Goal: Transaction & Acquisition: Book appointment/travel/reservation

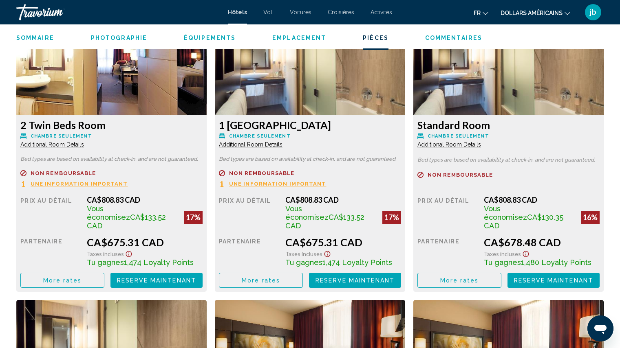
scroll to position [1152, 0]
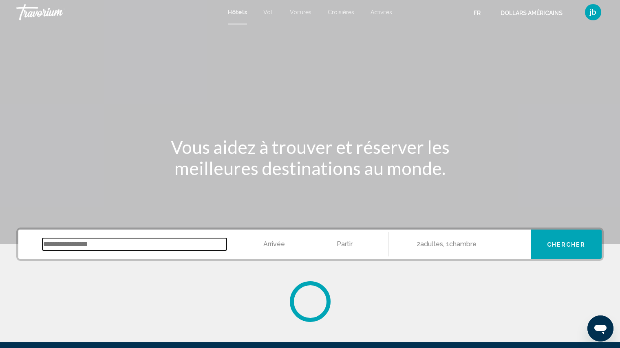
click at [59, 244] on input "Widget de recherche" at bounding box center [134, 244] width 184 height 12
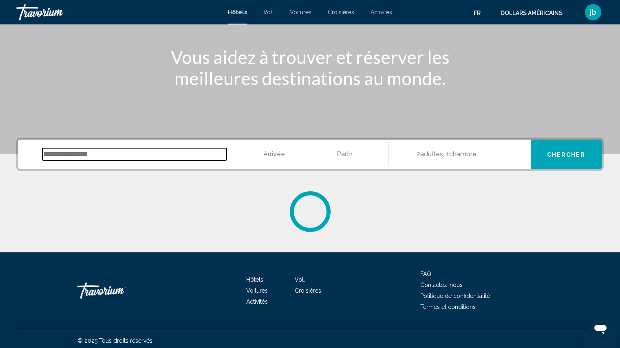
scroll to position [94, 0]
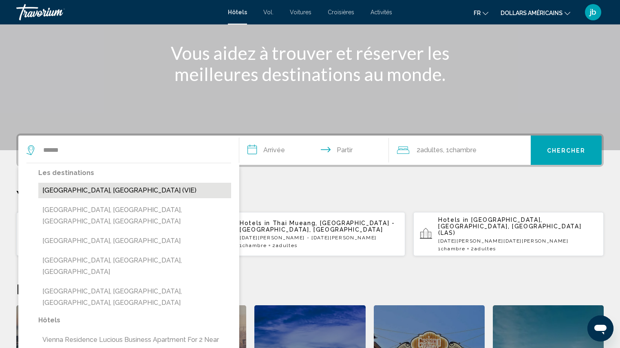
click at [95, 192] on button "[GEOGRAPHIC_DATA], [GEOGRAPHIC_DATA] (VIE)" at bounding box center [134, 190] width 193 height 15
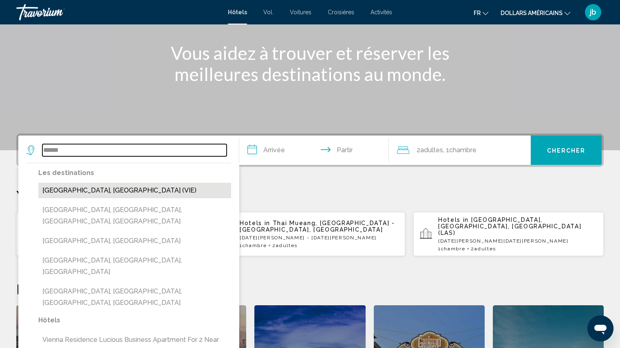
type input "**********"
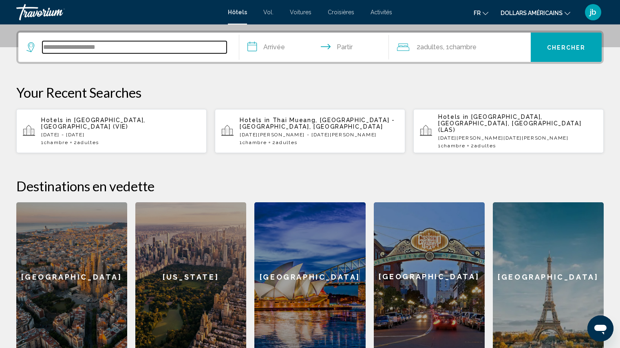
scroll to position [201, 0]
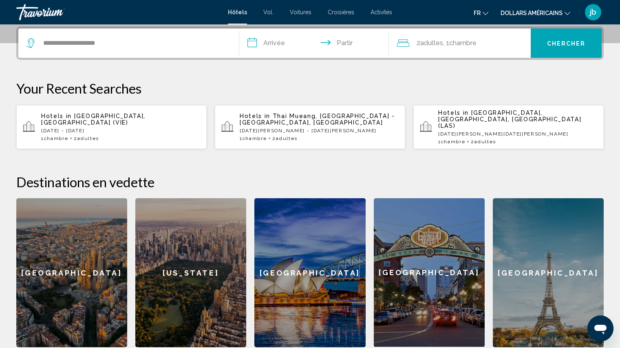
click at [273, 42] on input "**********" at bounding box center [315, 45] width 153 height 32
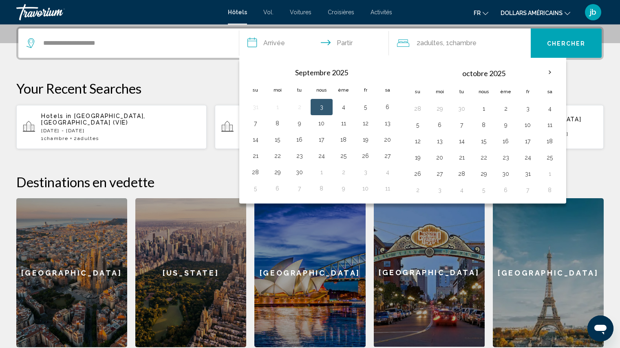
click at [321, 110] on button "3" at bounding box center [321, 106] width 13 height 11
click at [387, 108] on button "6" at bounding box center [387, 106] width 13 height 11
type input "**********"
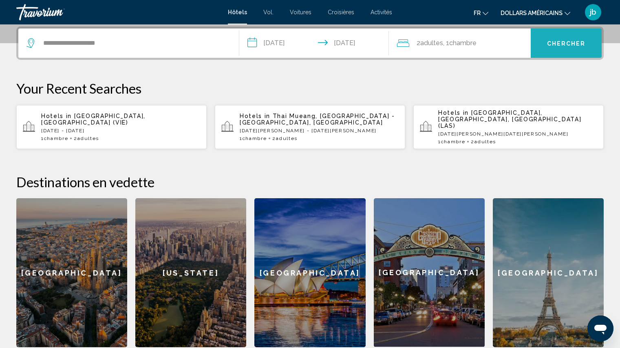
click at [569, 44] on font "Chercher" at bounding box center [566, 43] width 39 height 7
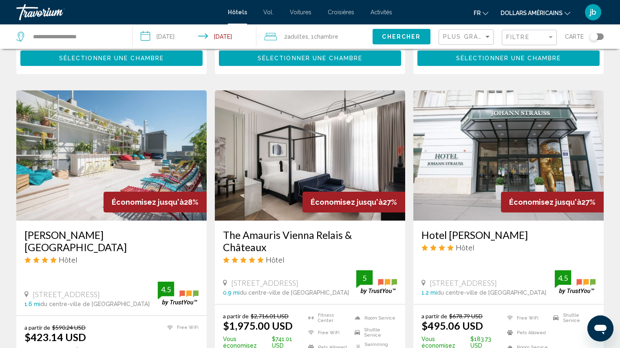
scroll to position [297, 0]
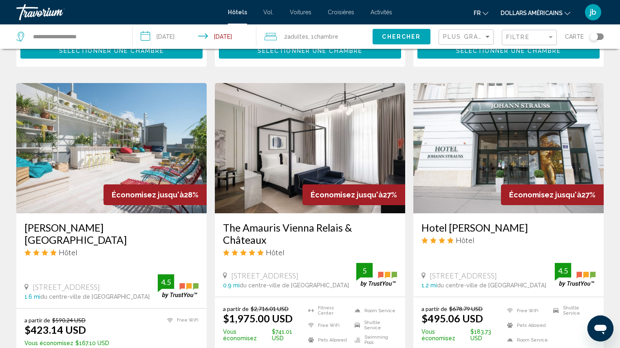
click at [126, 159] on img "Contenu principal" at bounding box center [111, 148] width 190 height 130
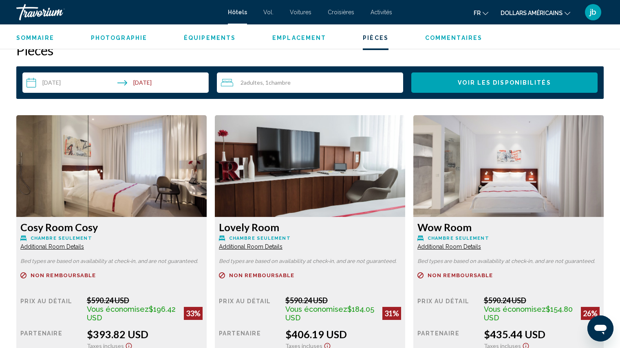
scroll to position [1011, 0]
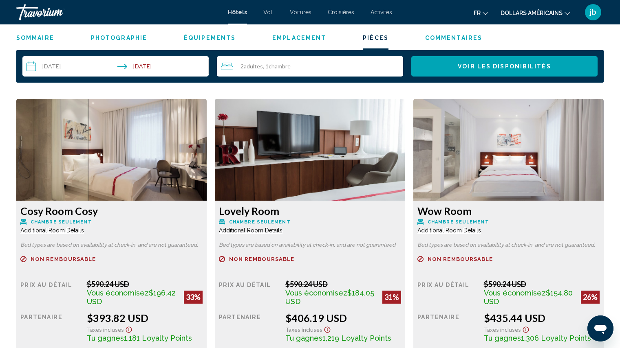
click at [255, 68] on span "Adultes" at bounding box center [253, 66] width 19 height 7
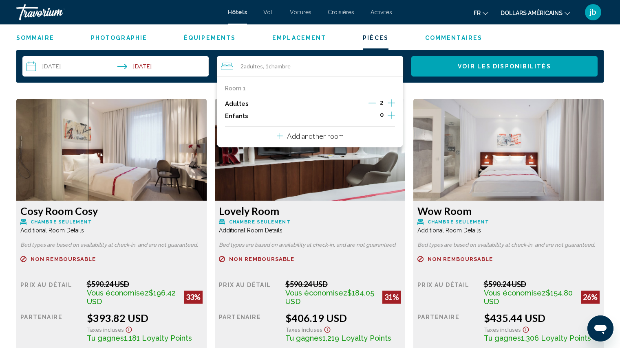
click at [391, 104] on icon "Increment adults" at bounding box center [390, 103] width 7 height 10
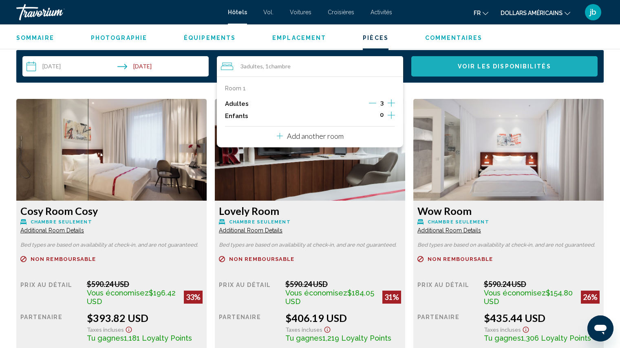
click at [525, 66] on span "Voir les disponibilités" at bounding box center [504, 67] width 93 height 7
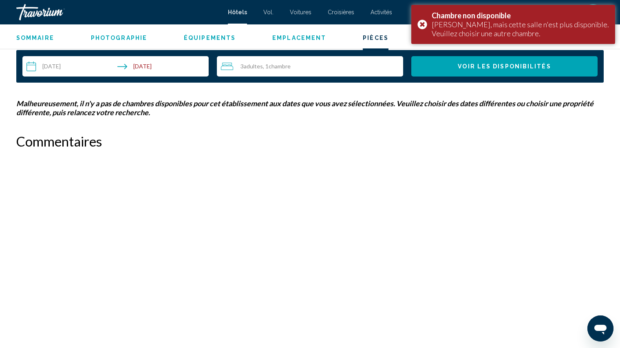
click at [253, 70] on div "3 Adulte Adultes , 1 Chambre pièces" at bounding box center [312, 67] width 182 height 10
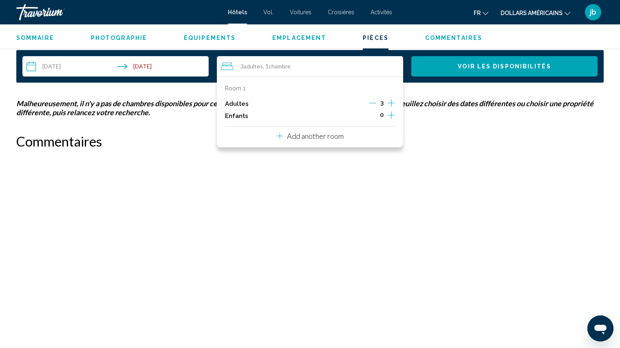
click at [372, 103] on icon "Decrement adults" at bounding box center [372, 102] width 7 height 7
click at [533, 70] on span "Voir les disponibilités" at bounding box center [504, 67] width 93 height 7
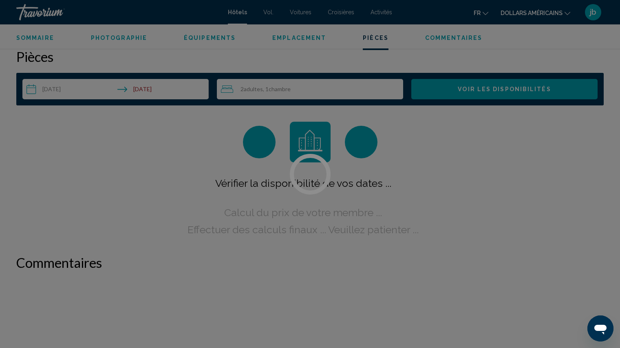
scroll to position [988, 0]
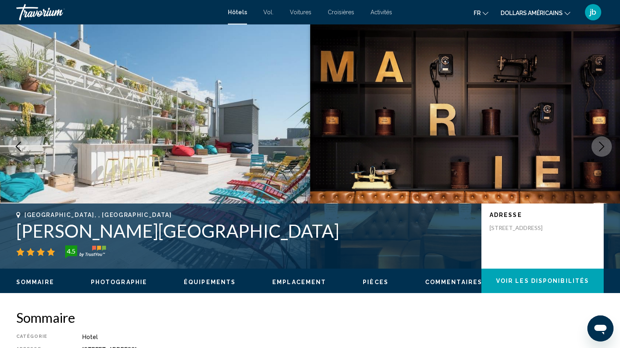
click at [524, 15] on font "dollars américains" at bounding box center [531, 13] width 62 height 7
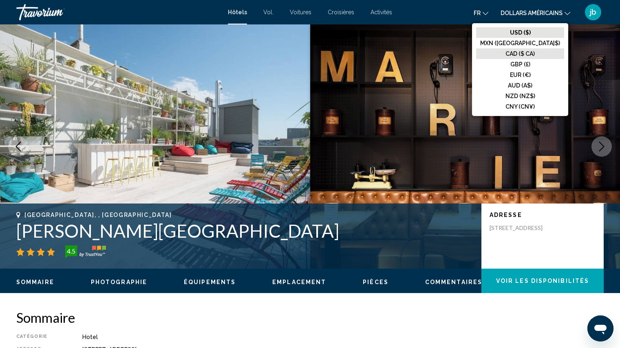
click at [526, 57] on font "CAD ($ CA)" at bounding box center [519, 54] width 29 height 7
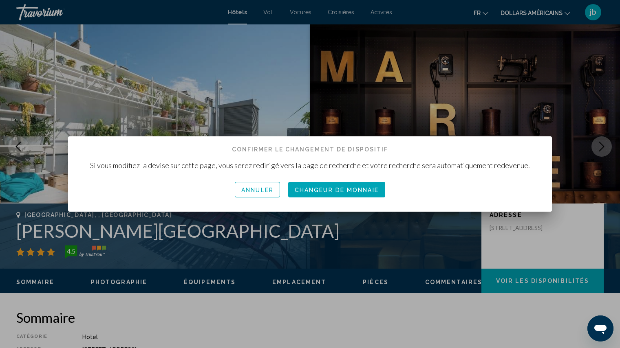
click at [360, 193] on font "Changeur de monnaie" at bounding box center [337, 190] width 84 height 7
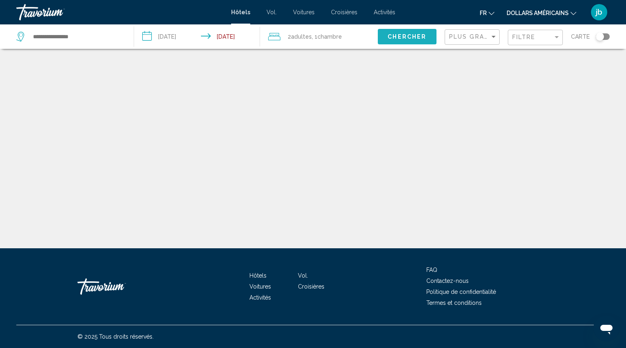
click at [402, 34] on span "Chercher" at bounding box center [406, 37] width 39 height 7
click at [47, 36] on input "Search widget" at bounding box center [76, 37] width 89 height 12
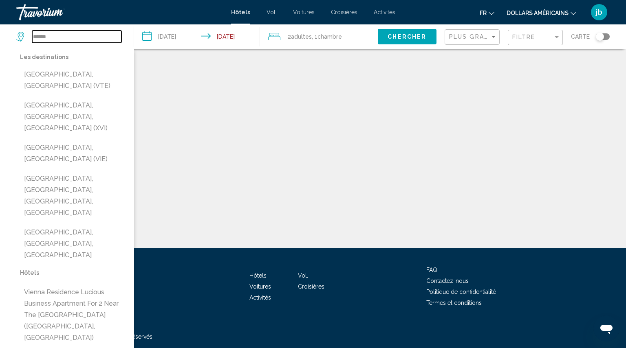
click at [58, 38] on input "******" at bounding box center [76, 37] width 89 height 12
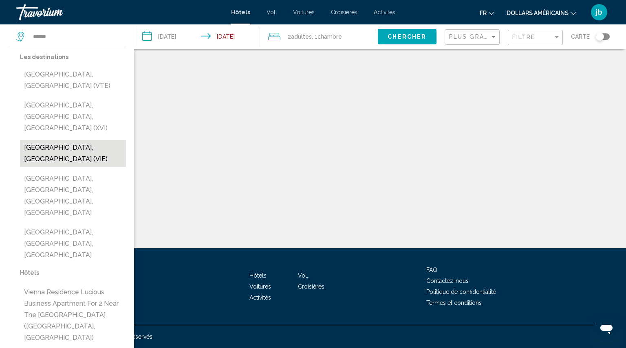
click at [61, 140] on button "[GEOGRAPHIC_DATA], [GEOGRAPHIC_DATA] (VIE)" at bounding box center [73, 153] width 106 height 27
type input "**********"
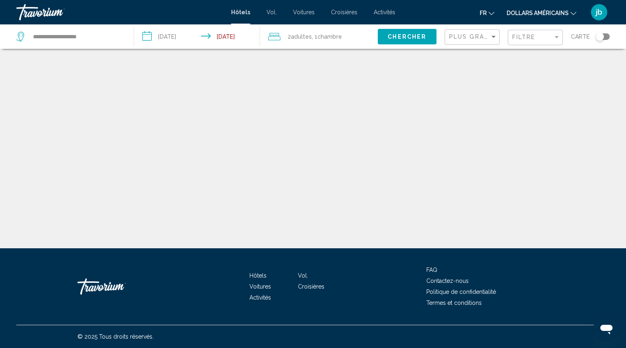
click at [297, 38] on span "Adultes" at bounding box center [301, 36] width 21 height 7
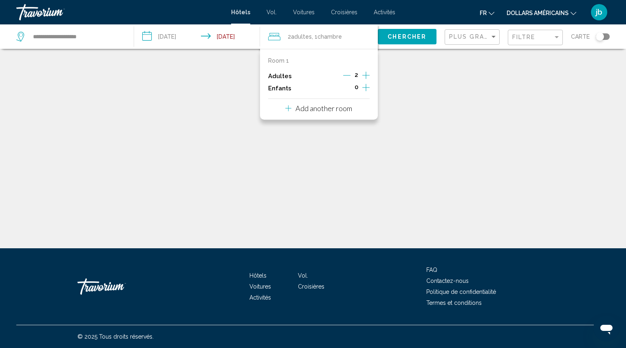
click at [366, 75] on icon "Increment adults" at bounding box center [365, 75] width 7 height 7
click at [426, 40] on button "Chercher" at bounding box center [407, 36] width 59 height 15
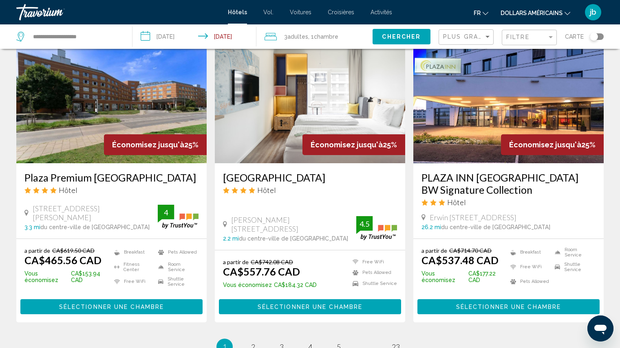
scroll to position [968, 0]
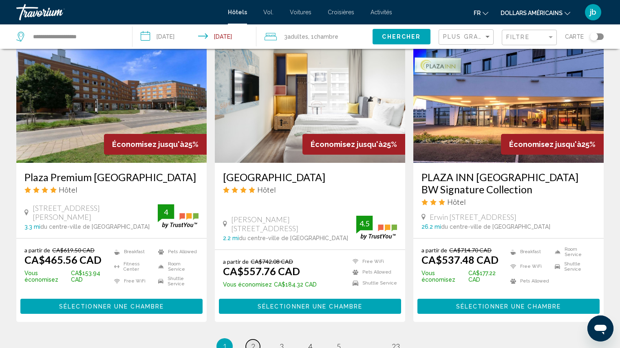
click at [253, 342] on span "2" at bounding box center [253, 346] width 4 height 9
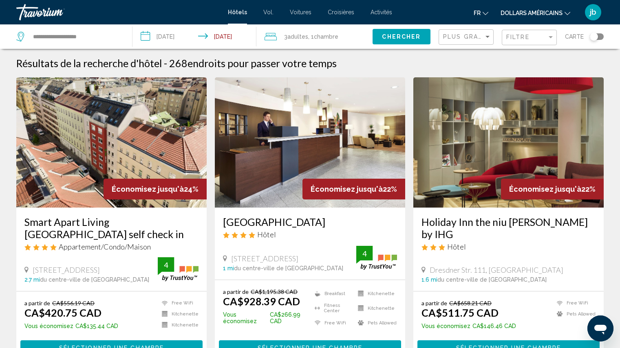
click at [528, 159] on img "Contenu principal" at bounding box center [508, 142] width 190 height 130
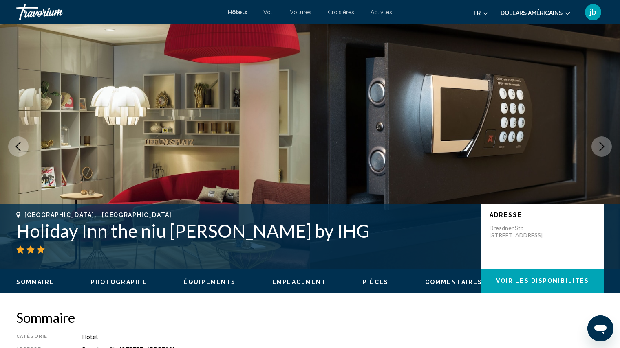
click at [601, 147] on icon "Next image" at bounding box center [601, 147] width 10 height 10
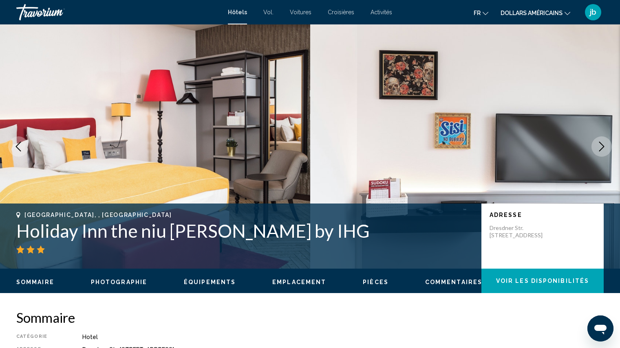
click at [601, 147] on icon "Next image" at bounding box center [601, 147] width 10 height 10
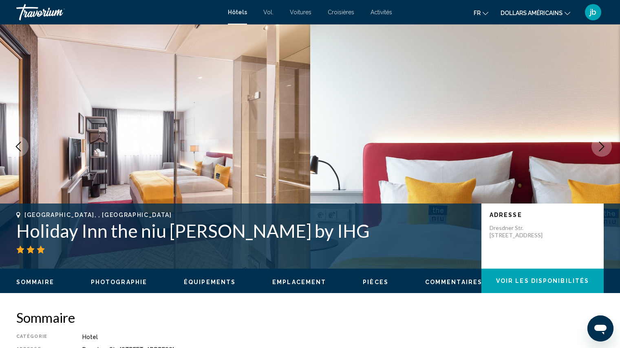
click at [601, 147] on icon "Next image" at bounding box center [601, 147] width 10 height 10
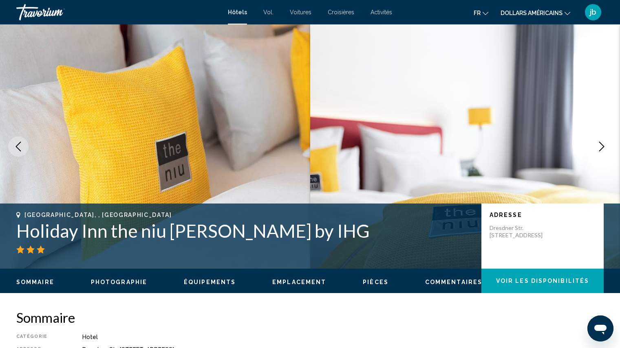
click at [601, 147] on icon "Next image" at bounding box center [601, 147] width 10 height 10
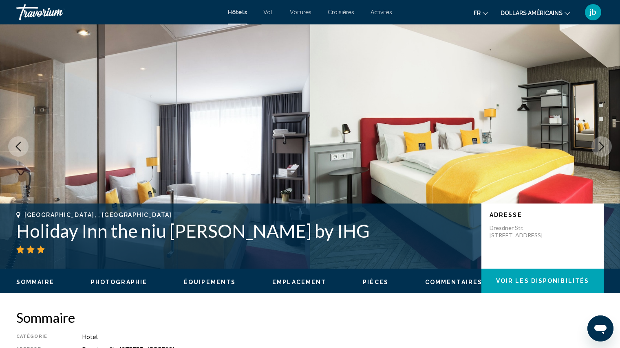
click at [601, 147] on icon "Next image" at bounding box center [601, 147] width 10 height 10
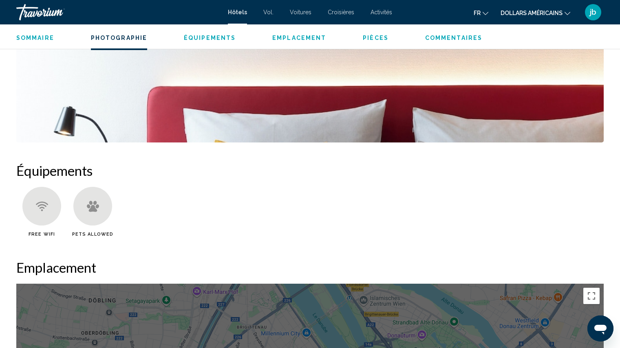
scroll to position [534, 0]
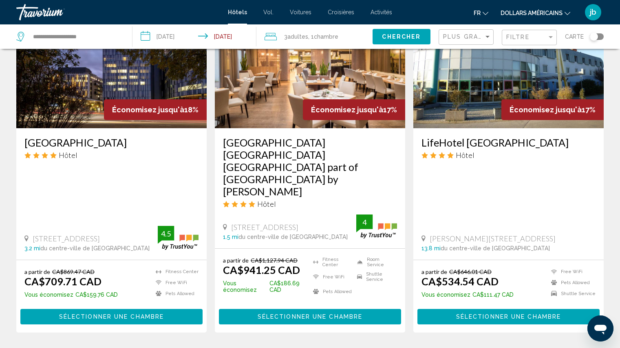
scroll to position [1005, 0]
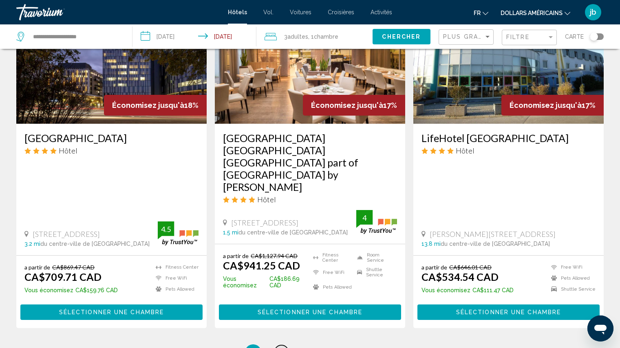
click at [280, 348] on span "3" at bounding box center [282, 352] width 4 height 9
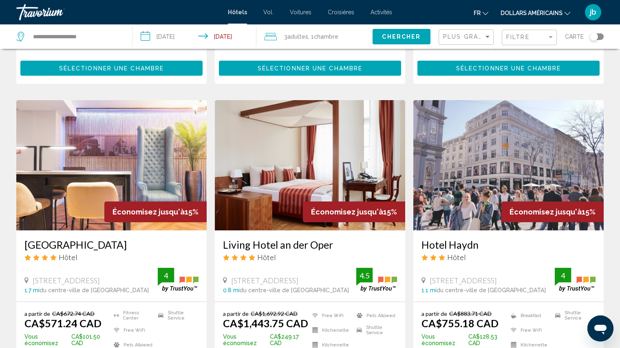
scroll to position [912, 0]
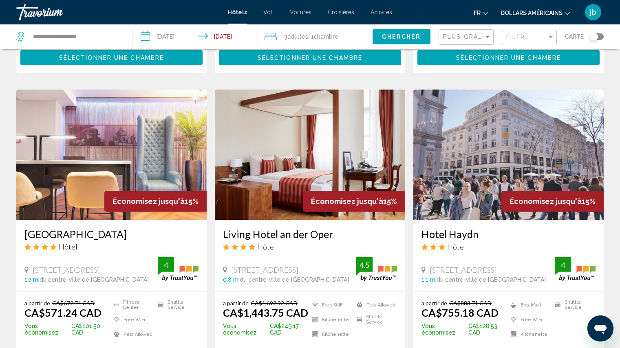
click at [150, 145] on img "Contenu principal" at bounding box center [111, 155] width 190 height 130
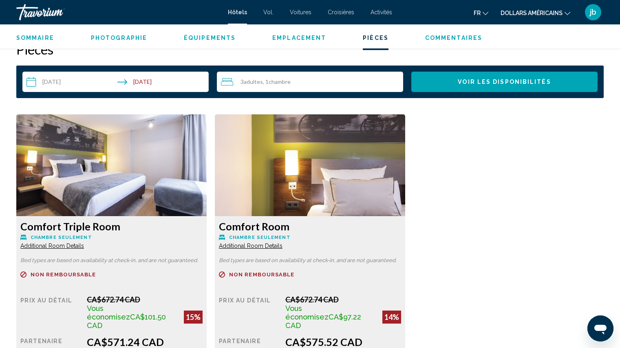
scroll to position [1032, 0]
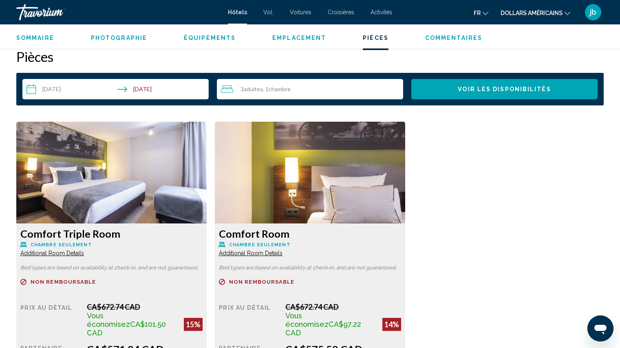
click at [73, 255] on span "Additional Room Details" at bounding box center [52, 253] width 64 height 7
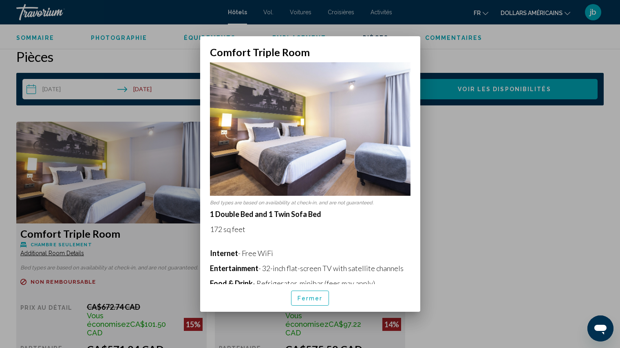
scroll to position [0, 0]
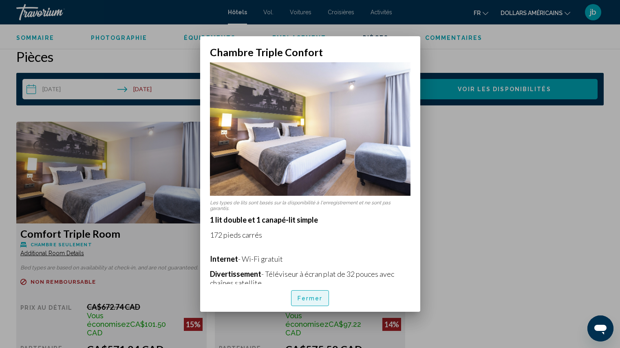
click at [318, 299] on font "Fermer" at bounding box center [309, 299] width 25 height 7
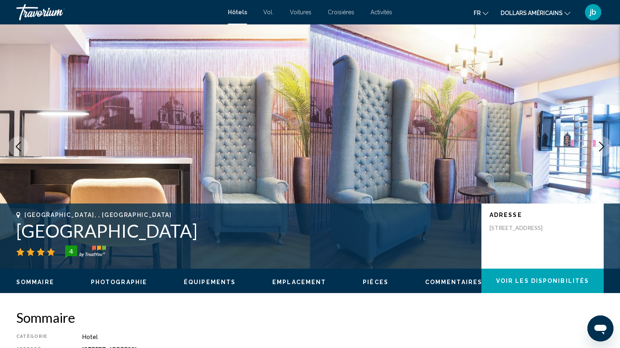
drag, startPoint x: 200, startPoint y: 231, endPoint x: 0, endPoint y: 225, distance: 200.6
click at [0, 225] on div "[GEOGRAPHIC_DATA], , [GEOGRAPHIC_DATA] [GEOGRAPHIC_DATA] [GEOGRAPHIC_DATA] 4 Ad…" at bounding box center [310, 236] width 620 height 49
copy h1 "[GEOGRAPHIC_DATA]"
click at [605, 147] on icon "Next image" at bounding box center [601, 147] width 10 height 10
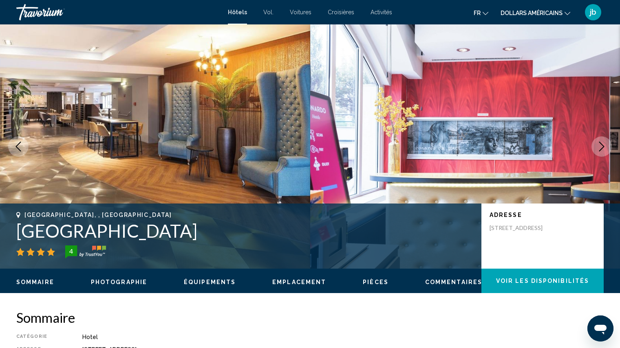
click at [605, 147] on icon "Next image" at bounding box center [601, 147] width 10 height 10
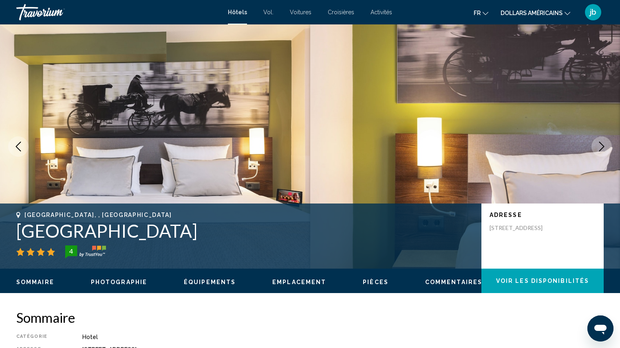
click at [605, 147] on icon "Next image" at bounding box center [601, 147] width 10 height 10
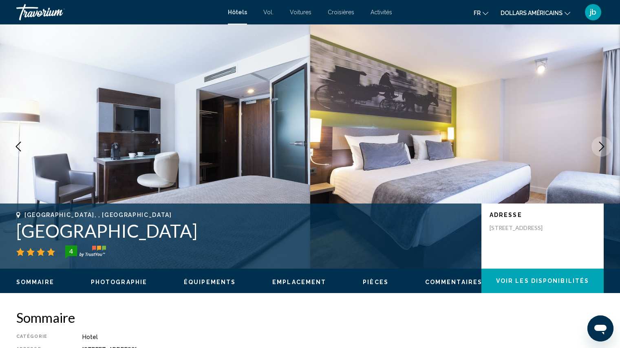
click at [605, 147] on icon "Next image" at bounding box center [601, 147] width 10 height 10
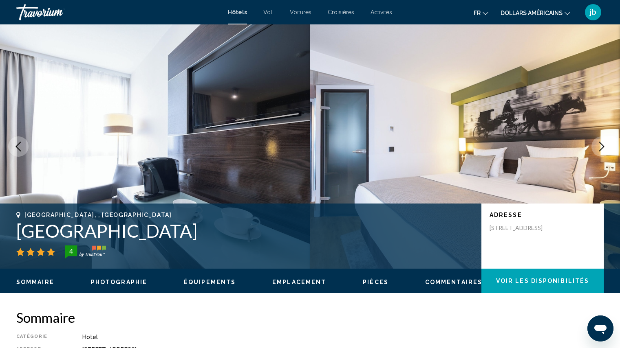
click at [605, 147] on icon "Next image" at bounding box center [601, 147] width 10 height 10
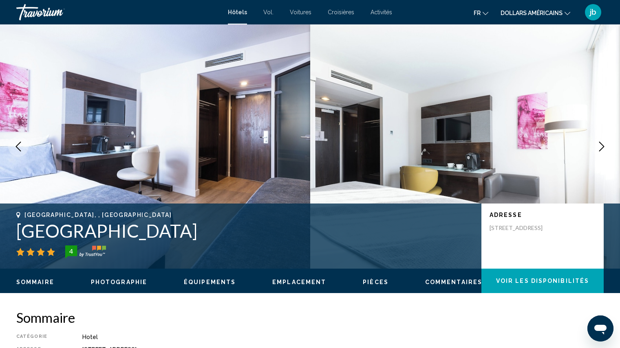
click at [602, 147] on icon "Next image" at bounding box center [601, 147] width 10 height 10
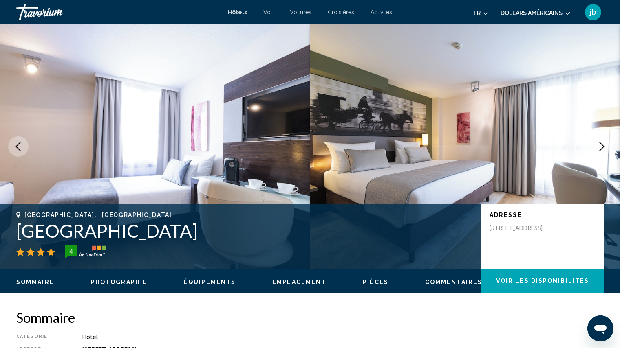
click at [602, 147] on icon "Next image" at bounding box center [601, 147] width 10 height 10
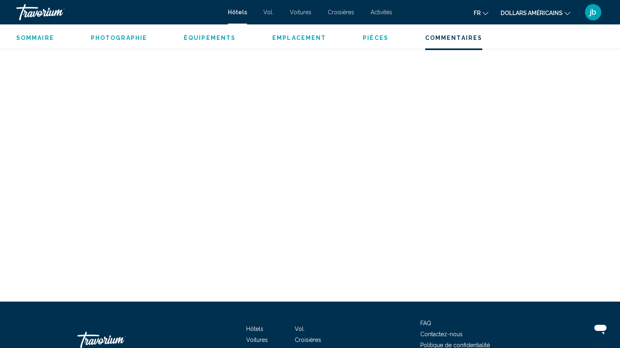
scroll to position [1570, 0]
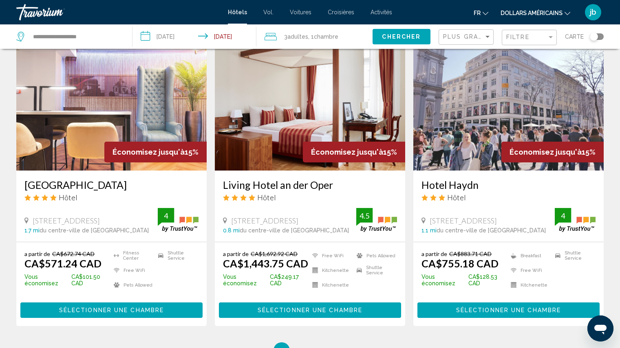
scroll to position [978, 0]
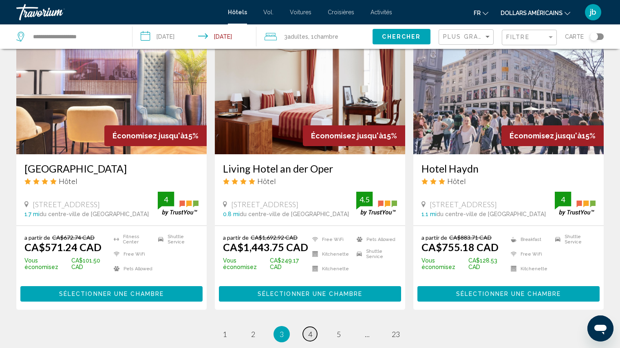
click at [313, 327] on link "page 4" at bounding box center [310, 334] width 14 height 14
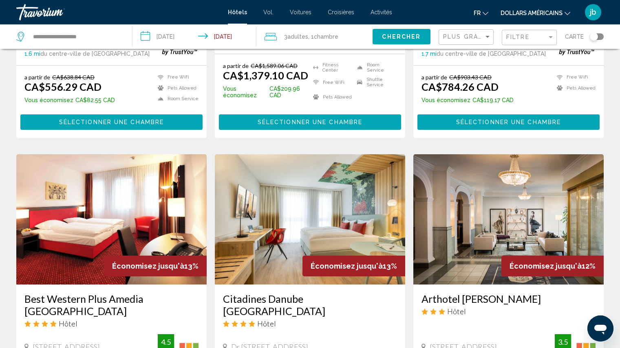
scroll to position [641, 0]
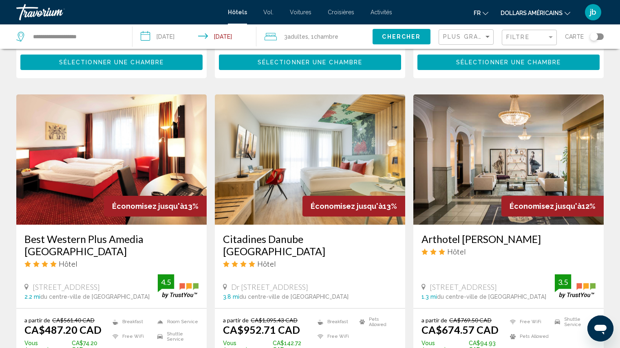
click at [521, 153] on img "Contenu principal" at bounding box center [508, 160] width 190 height 130
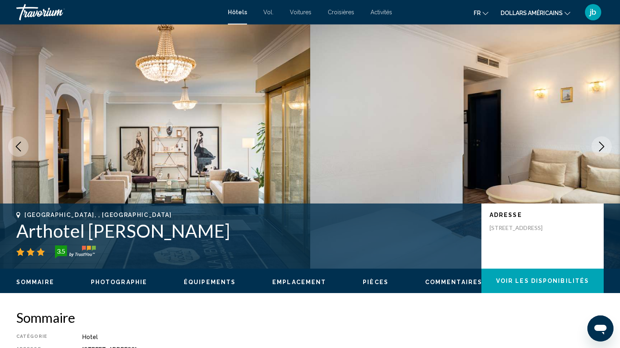
click at [604, 149] on icon "Next image" at bounding box center [601, 147] width 10 height 10
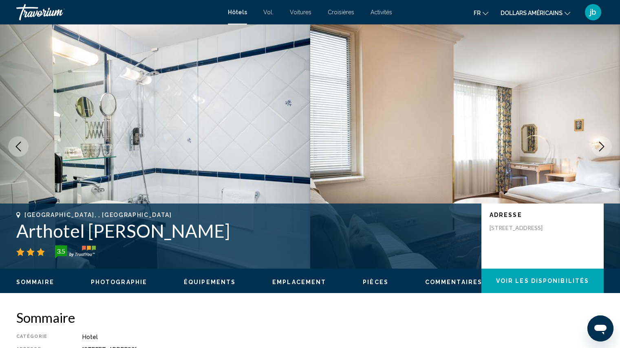
click at [604, 149] on icon "Next image" at bounding box center [601, 147] width 10 height 10
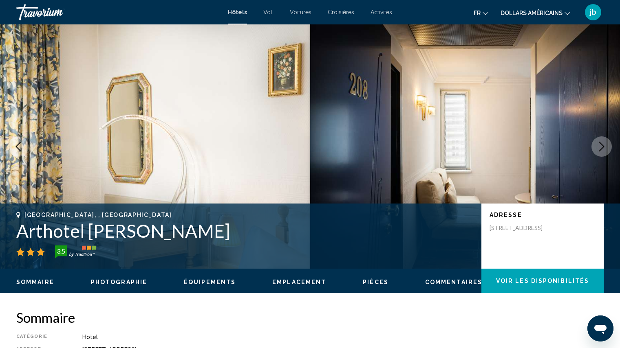
click at [604, 149] on icon "Next image" at bounding box center [601, 147] width 10 height 10
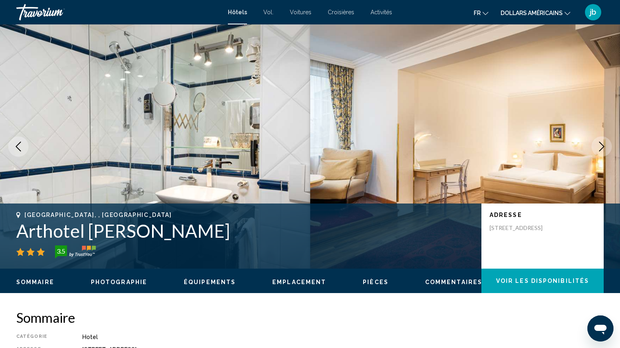
click at [604, 149] on icon "Next image" at bounding box center [601, 147] width 10 height 10
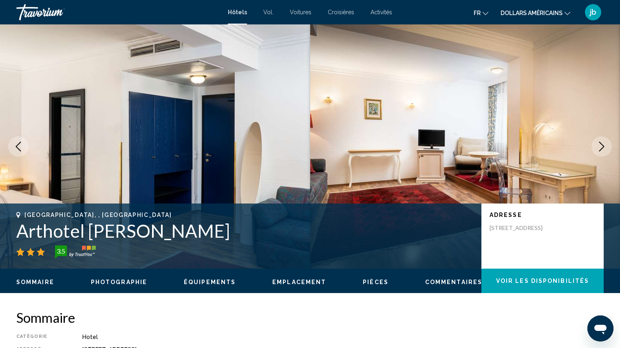
click at [604, 149] on icon "Next image" at bounding box center [601, 147] width 10 height 10
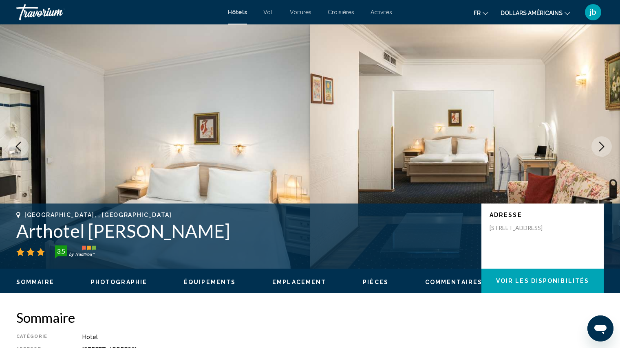
click at [604, 149] on icon "Next image" at bounding box center [601, 147] width 10 height 10
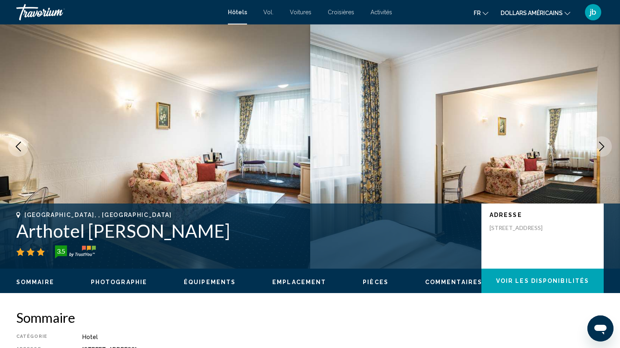
click at [604, 149] on icon "Next image" at bounding box center [601, 147] width 10 height 10
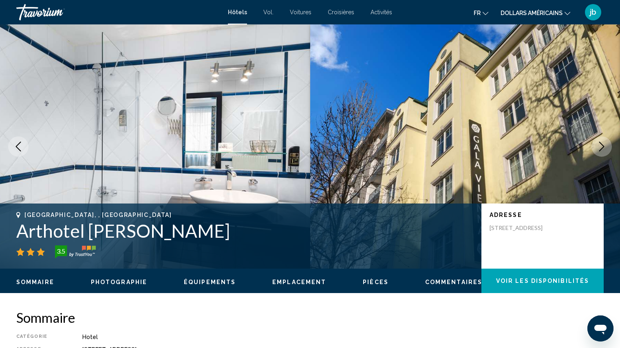
click at [604, 149] on icon "Next image" at bounding box center [601, 147] width 10 height 10
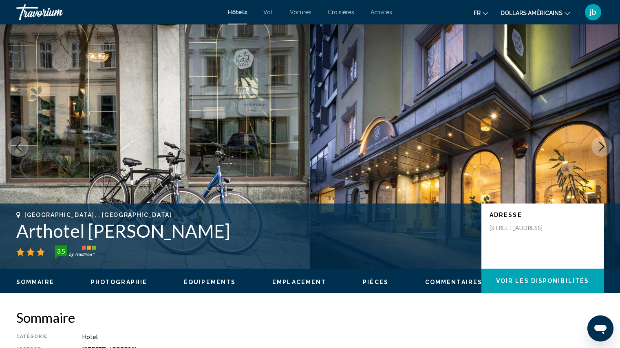
click at [604, 149] on icon "Next image" at bounding box center [601, 147] width 10 height 10
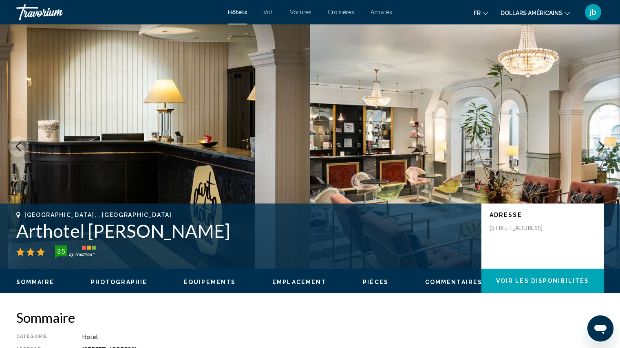
click at [604, 149] on icon "Next image" at bounding box center [601, 147] width 10 height 10
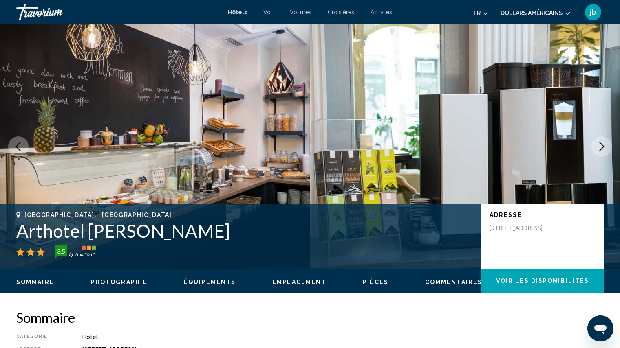
click at [604, 149] on icon "Next image" at bounding box center [601, 147] width 10 height 10
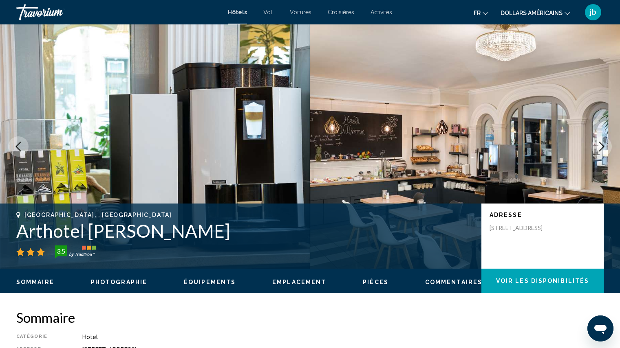
click at [604, 149] on icon "Next image" at bounding box center [601, 147] width 10 height 10
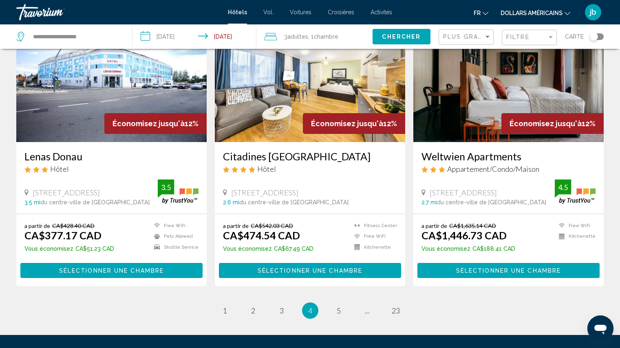
scroll to position [1083, 0]
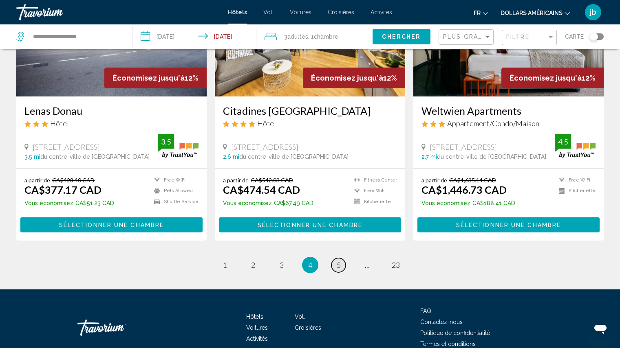
click at [339, 261] on span "5" at bounding box center [339, 265] width 4 height 9
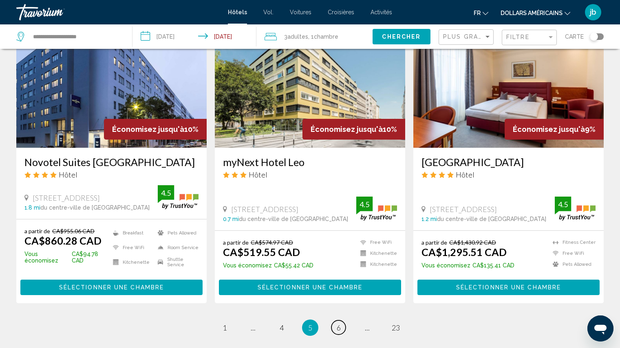
scroll to position [984, 0]
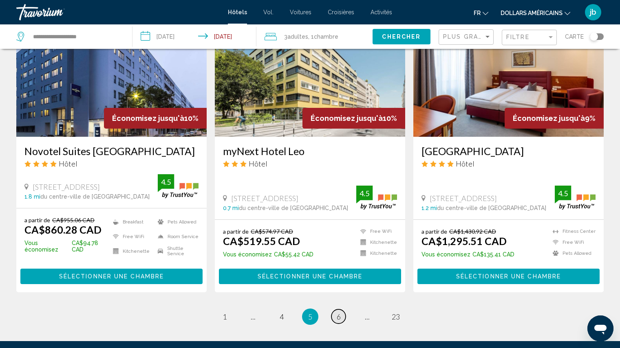
click at [337, 314] on span "6" at bounding box center [339, 317] width 4 height 9
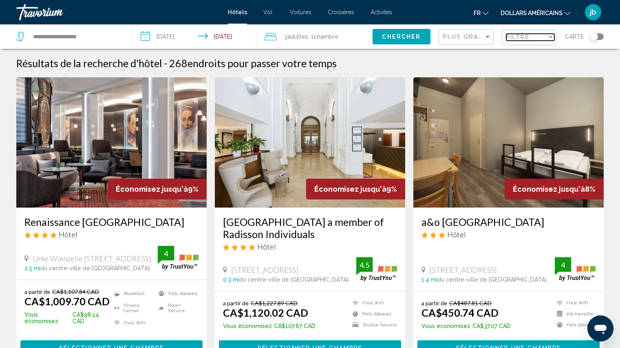
click at [526, 36] on span "Filtre" at bounding box center [517, 37] width 23 height 7
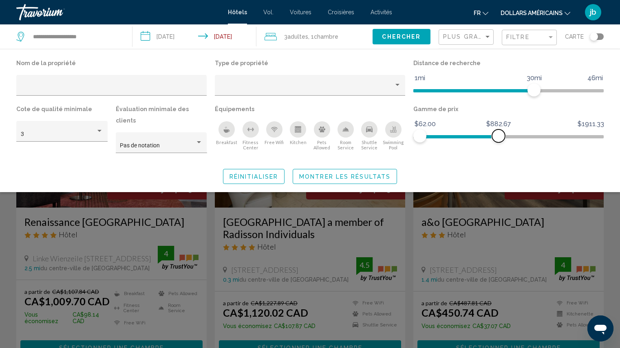
drag, startPoint x: 595, startPoint y: 138, endPoint x: 498, endPoint y: 145, distance: 97.2
click at [498, 145] on div "Gamme de prix $62.00 $1911.33 $62.00 $882.67" at bounding box center [508, 131] width 198 height 57
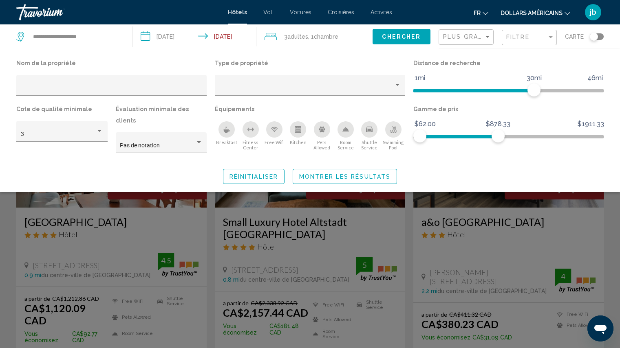
click at [360, 174] on span "Montrer les résultats" at bounding box center [344, 177] width 91 height 7
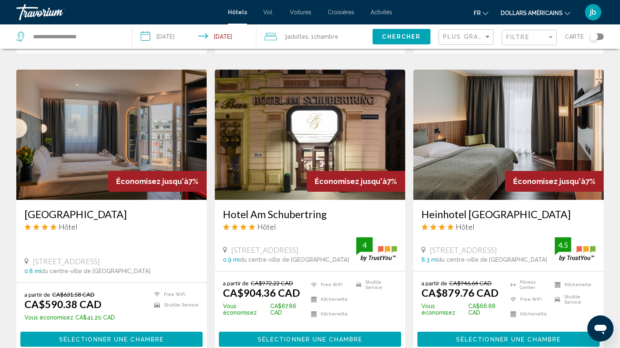
scroll to position [658, 0]
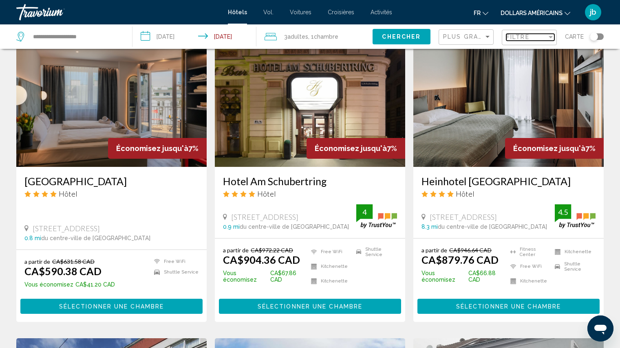
click at [520, 38] on span "Filtre" at bounding box center [517, 37] width 23 height 7
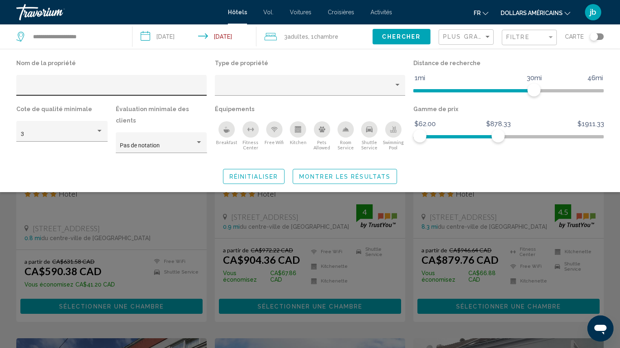
click at [93, 84] on div "Hotel Filters" at bounding box center [112, 87] width 182 height 17
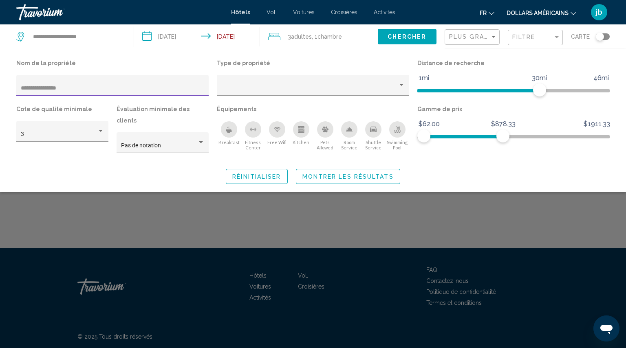
type input "**********"
click at [343, 174] on span "Montrer les résultats" at bounding box center [347, 177] width 91 height 7
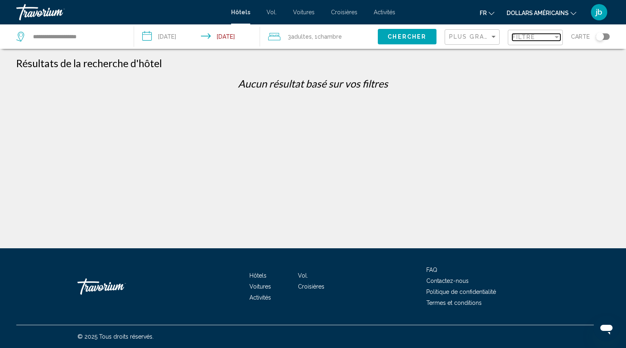
click at [527, 38] on span "Filtre" at bounding box center [523, 37] width 23 height 7
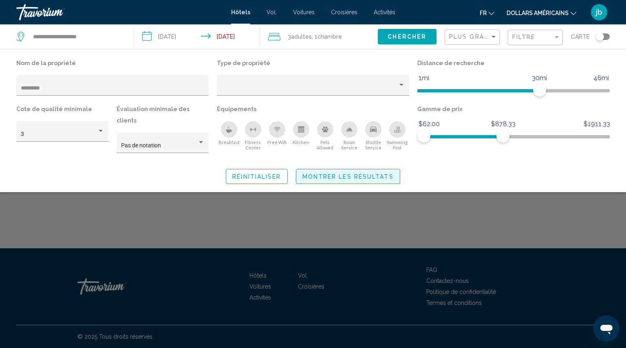
click at [347, 174] on span "Montrer les résultats" at bounding box center [347, 177] width 91 height 7
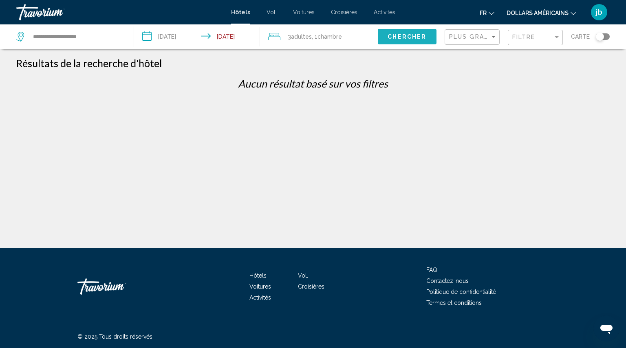
click at [407, 40] on span "Chercher" at bounding box center [406, 37] width 39 height 7
click at [526, 40] on span "Filtre" at bounding box center [523, 37] width 23 height 7
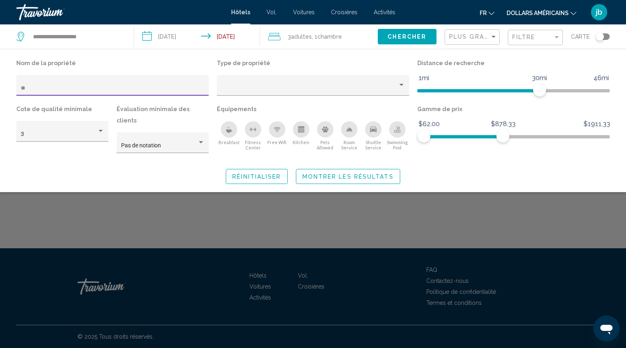
type input "*"
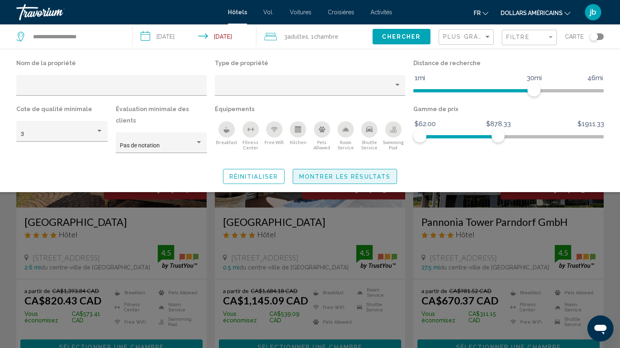
click at [347, 174] on span "Montrer les résultats" at bounding box center [344, 177] width 91 height 7
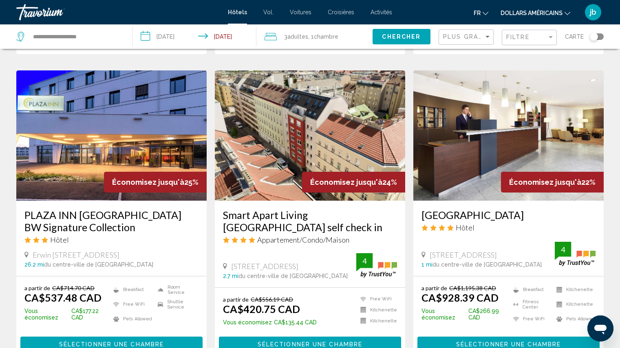
scroll to position [924, 0]
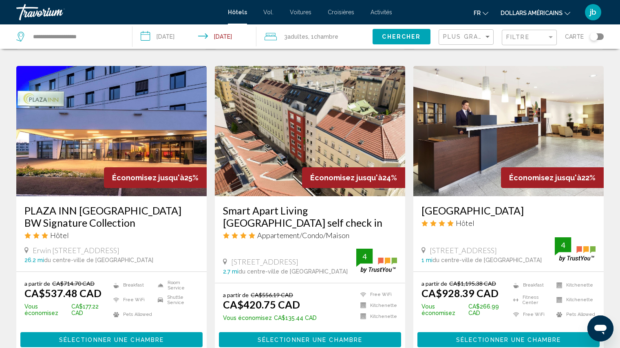
click at [298, 145] on img "Contenu principal" at bounding box center [310, 131] width 190 height 130
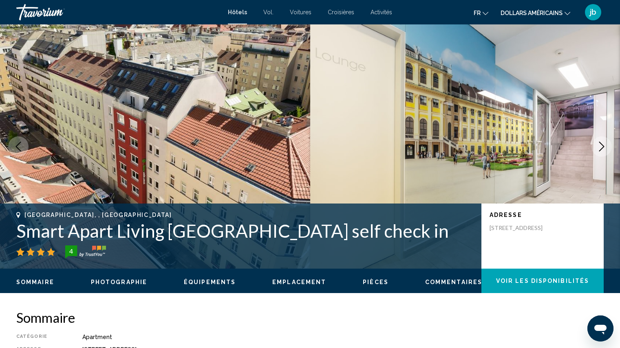
click at [602, 148] on icon "Next image" at bounding box center [601, 147] width 5 height 10
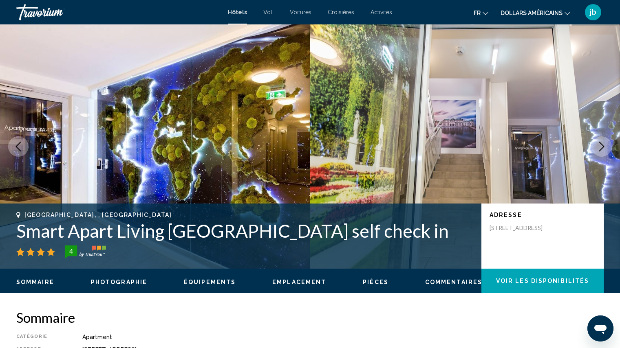
click at [602, 148] on icon "Next image" at bounding box center [601, 147] width 5 height 10
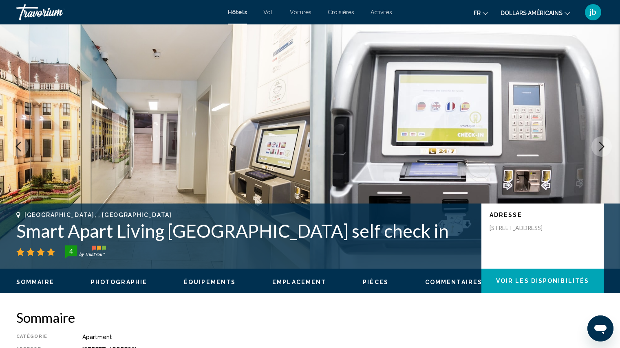
click at [602, 148] on icon "Next image" at bounding box center [601, 147] width 5 height 10
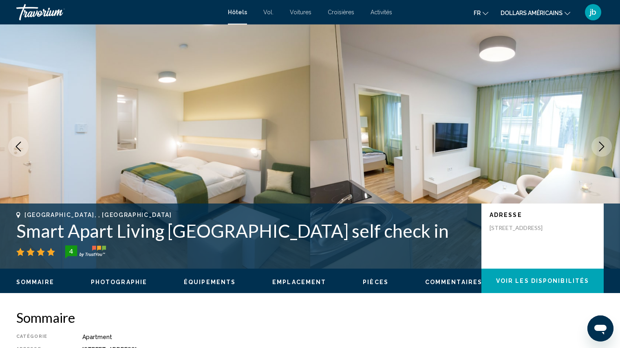
click at [602, 148] on icon "Next image" at bounding box center [601, 147] width 5 height 10
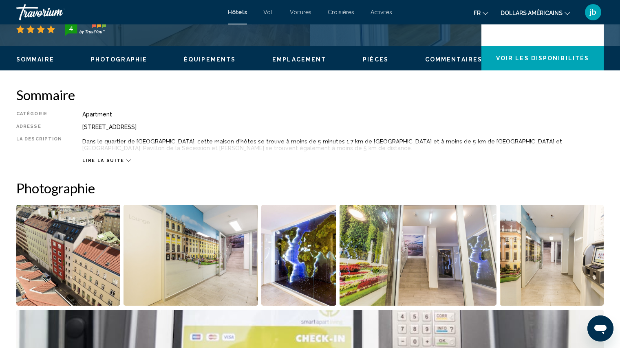
scroll to position [190, 0]
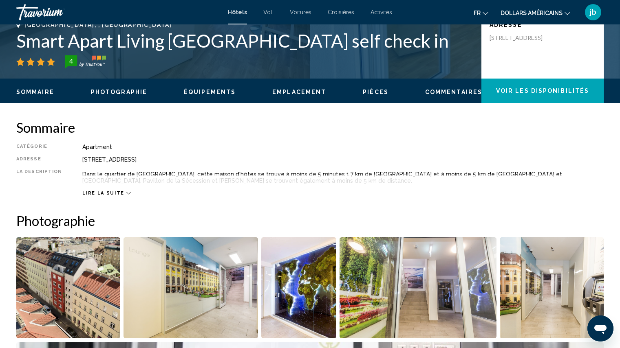
click at [99, 196] on span "Lire la suite" at bounding box center [103, 193] width 42 height 5
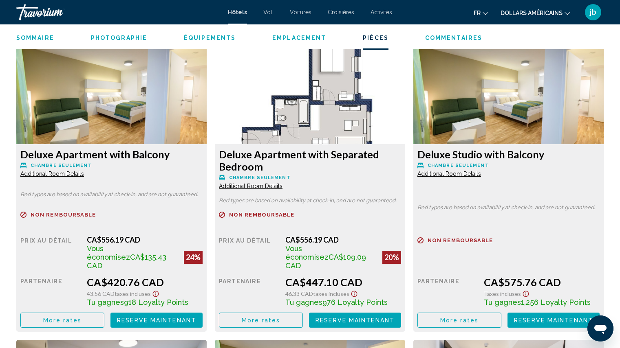
scroll to position [1081, 0]
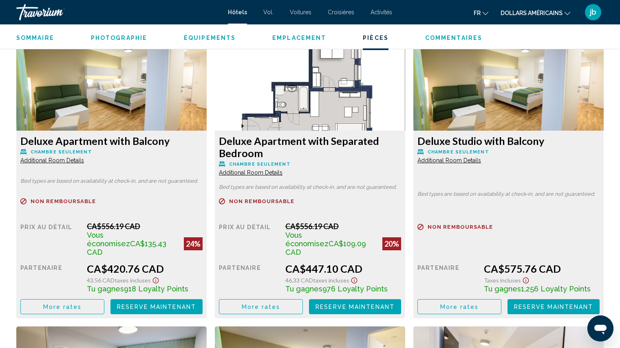
click at [457, 39] on span "Commentaires" at bounding box center [453, 38] width 57 height 7
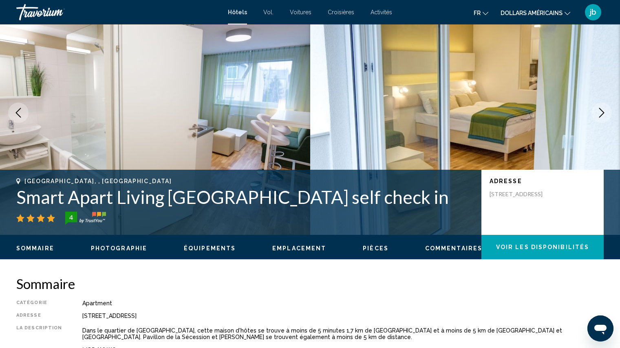
scroll to position [28, 0]
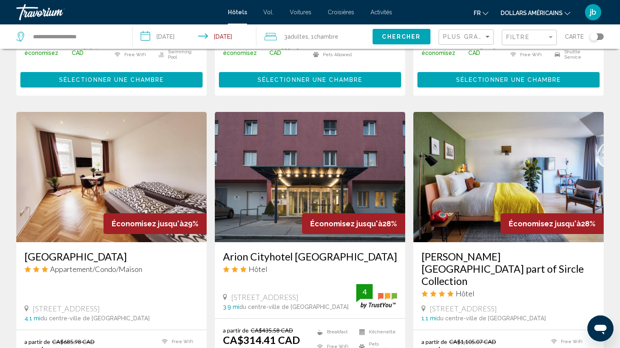
scroll to position [272, 0]
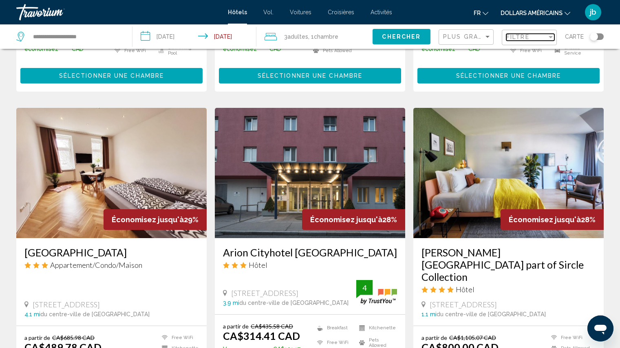
click at [519, 38] on span "Filtre" at bounding box center [517, 37] width 23 height 7
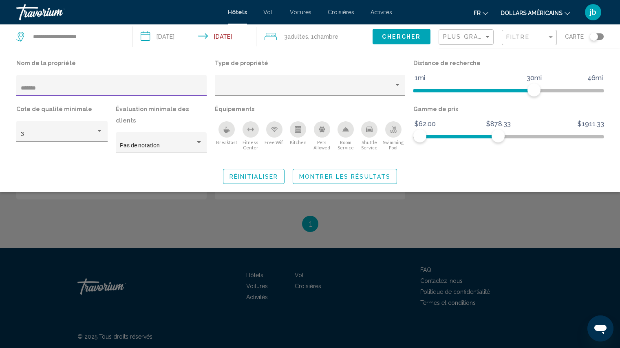
scroll to position [152, 0]
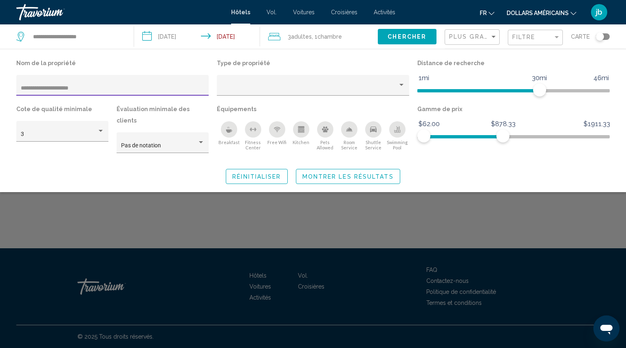
type input "**********"
click at [351, 174] on span "Montrer les résultats" at bounding box center [347, 177] width 91 height 7
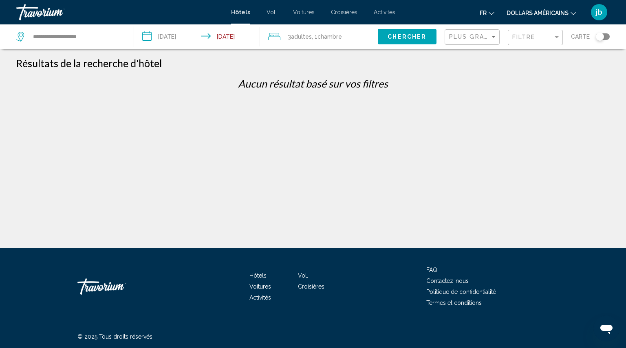
click at [534, 45] on mat-form-field "Filtre" at bounding box center [535, 38] width 55 height 16
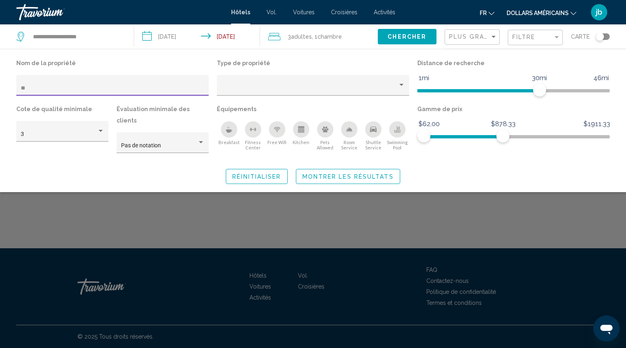
type input "*"
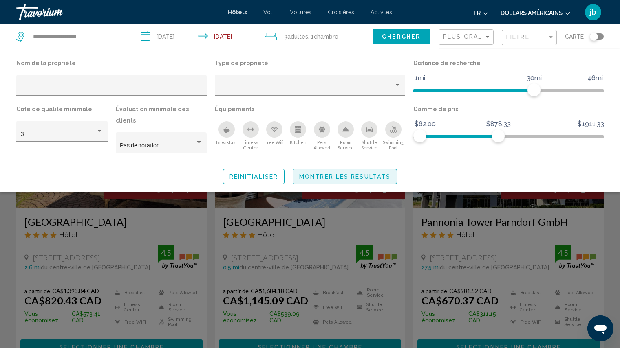
click at [353, 174] on span "Montrer les résultats" at bounding box center [344, 177] width 91 height 7
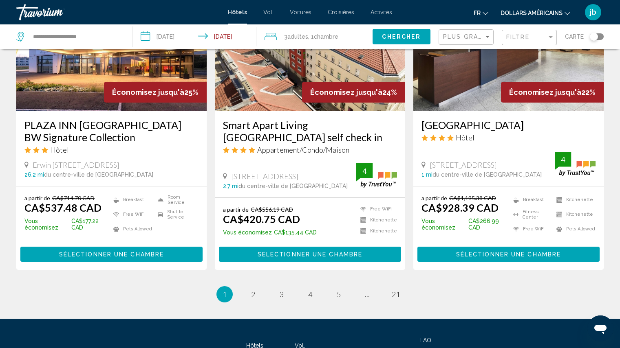
scroll to position [1021, 0]
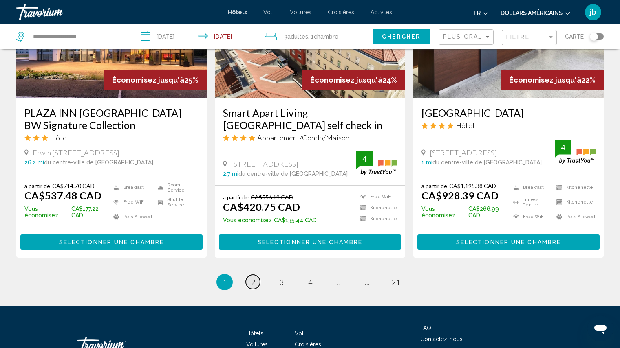
click at [254, 278] on span "2" at bounding box center [253, 282] width 4 height 9
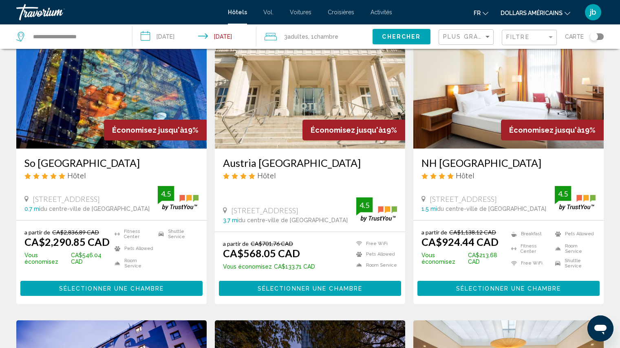
scroll to position [380, 0]
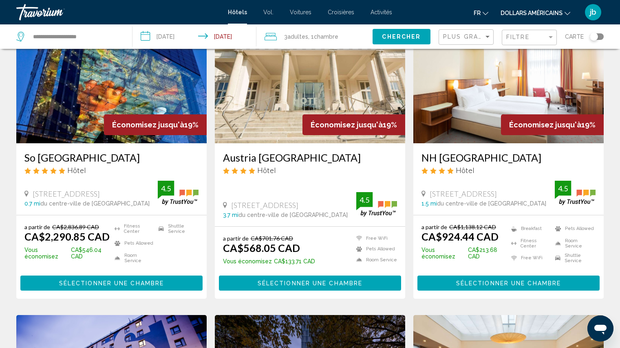
click at [304, 79] on img "Contenu principal" at bounding box center [310, 78] width 190 height 130
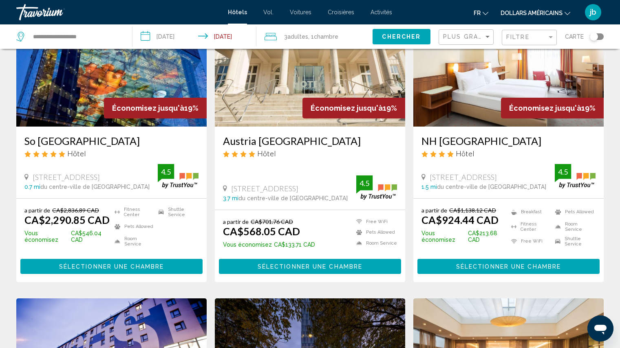
scroll to position [407, 0]
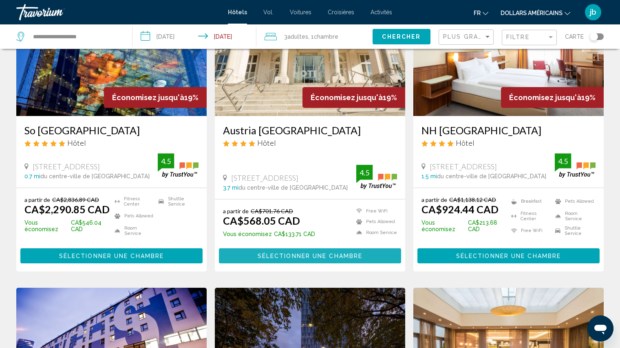
click at [301, 253] on span "Sélectionner une chambre" at bounding box center [310, 256] width 105 height 7
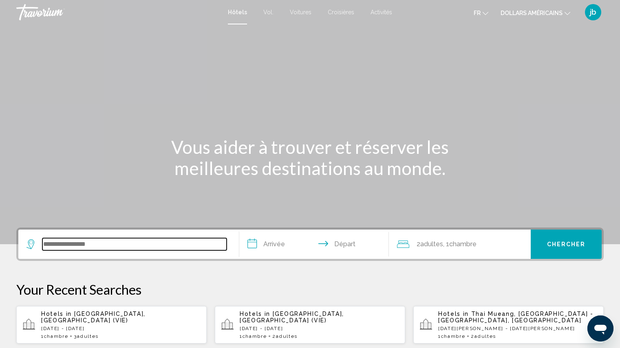
click at [108, 244] on input "Search widget" at bounding box center [134, 244] width 184 height 12
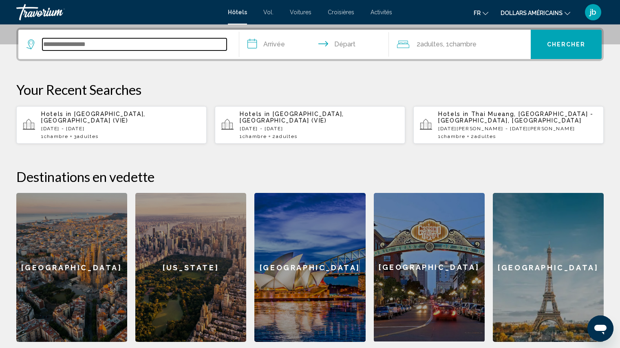
scroll to position [201, 0]
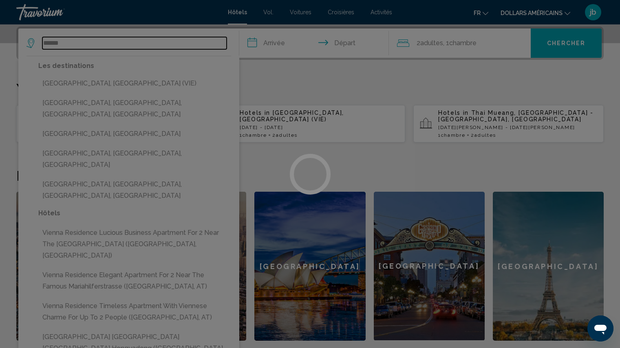
type input "******"
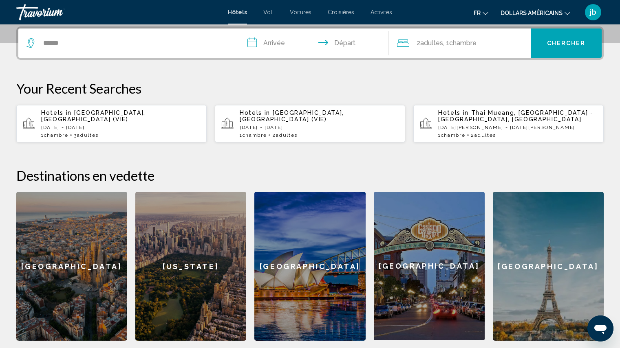
click at [275, 46] on input "**********" at bounding box center [315, 45] width 153 height 32
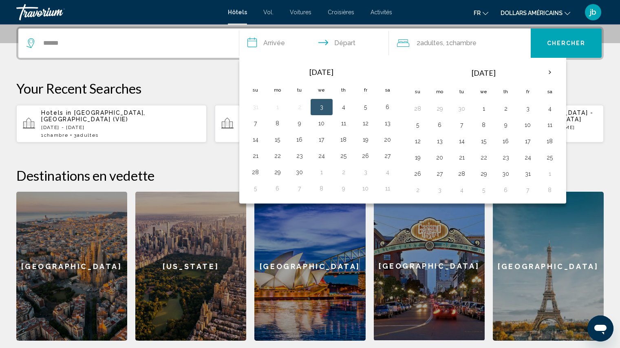
click at [323, 108] on button "3" at bounding box center [321, 106] width 13 height 11
click at [390, 107] on button "6" at bounding box center [387, 106] width 13 height 11
type input "**********"
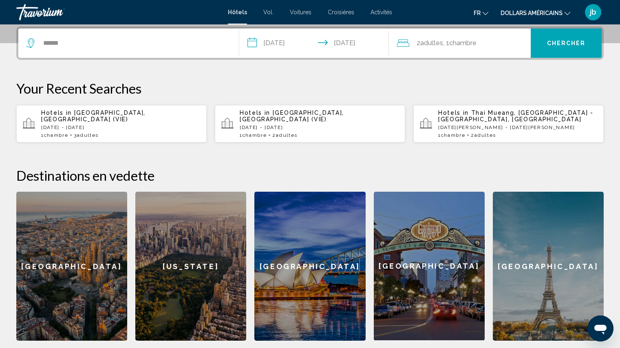
click at [431, 44] on span "Adultes" at bounding box center [431, 43] width 23 height 8
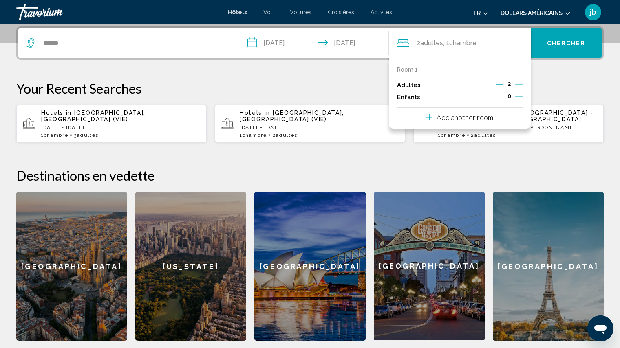
click at [519, 84] on icon "Increment adults" at bounding box center [518, 84] width 7 height 7
click at [574, 45] on span "Chercher" at bounding box center [566, 43] width 39 height 7
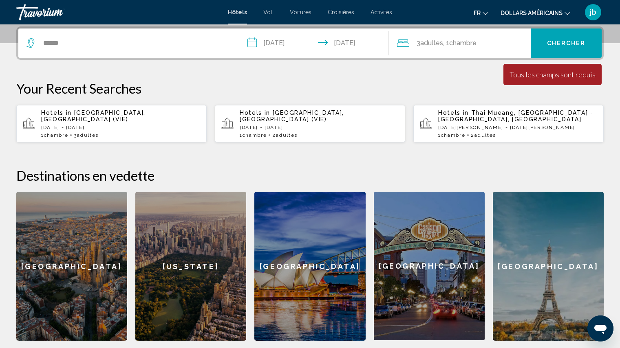
click at [541, 12] on font "dollars américains" at bounding box center [531, 13] width 62 height 7
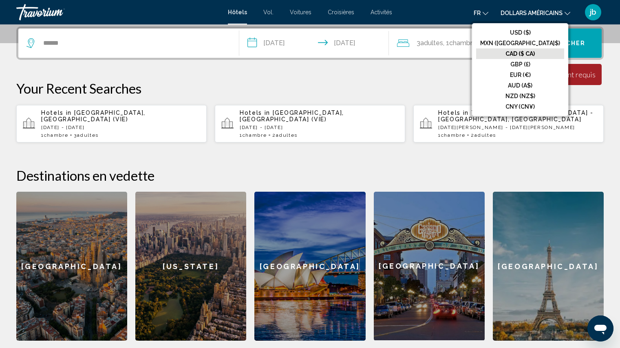
click at [535, 53] on font "CAD ($ CA)" at bounding box center [519, 54] width 29 height 7
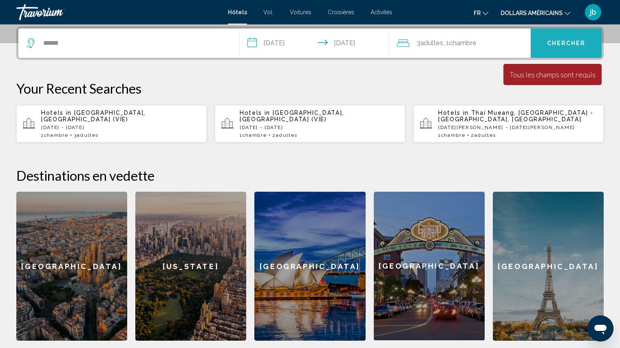
drag, startPoint x: 535, startPoint y: 53, endPoint x: 581, endPoint y: 43, distance: 47.5
click at [581, 43] on button "Chercher" at bounding box center [565, 43] width 71 height 29
click at [106, 121] on div "Hotels in [GEOGRAPHIC_DATA], [GEOGRAPHIC_DATA] (VIE) [DATE] - [DATE] 1 Chambre …" at bounding box center [120, 124] width 159 height 29
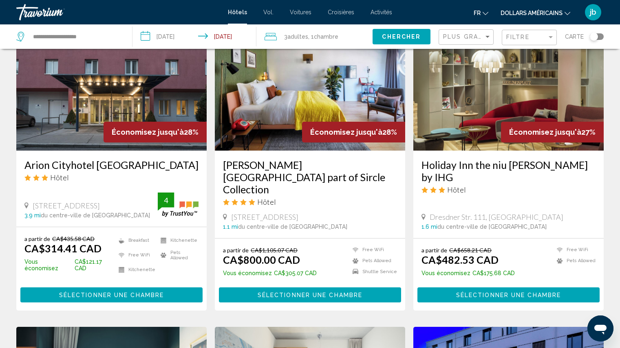
scroll to position [690, 0]
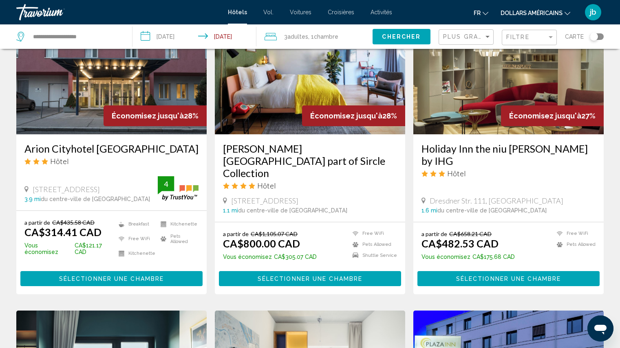
click at [511, 78] on img "Contenu principal" at bounding box center [508, 69] width 190 height 130
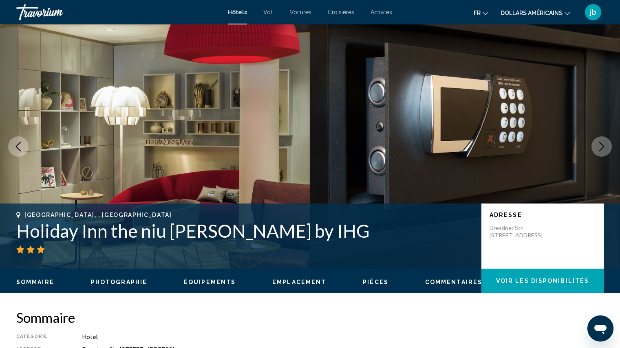
click at [377, 284] on span "Pièces" at bounding box center [376, 282] width 26 height 7
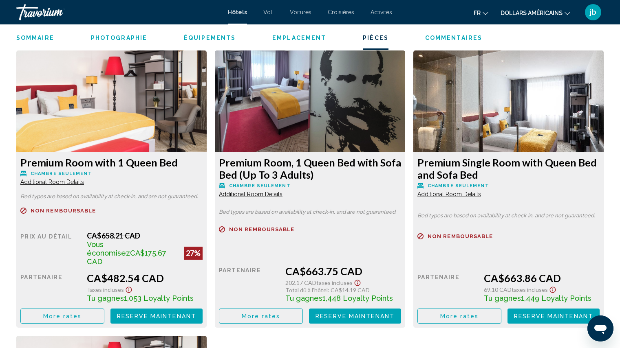
scroll to position [1106, 0]
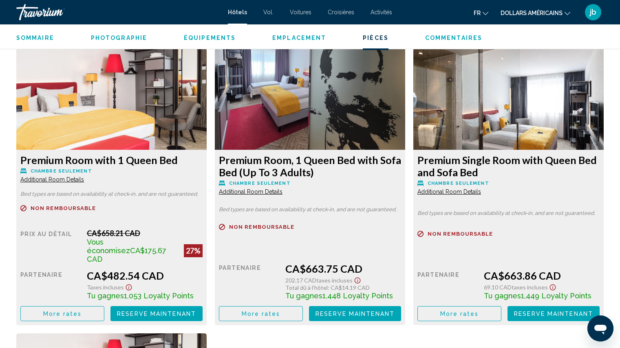
click at [207, 97] on img "Contenu principal" at bounding box center [111, 99] width 190 height 102
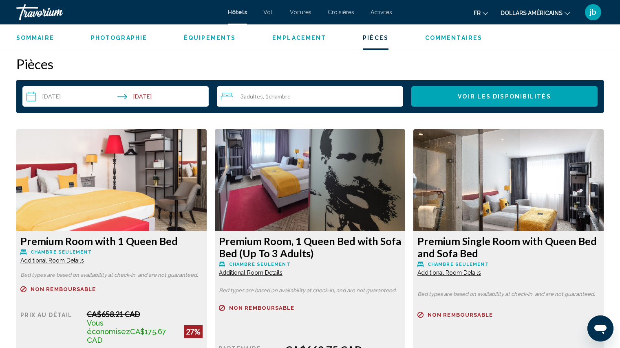
scroll to position [1024, 0]
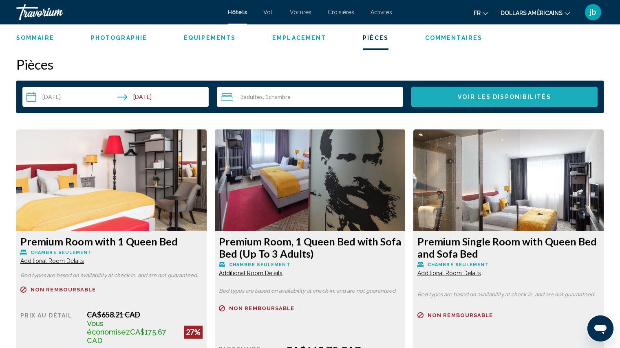
click at [506, 97] on span "Voir les disponibilités" at bounding box center [504, 97] width 93 height 7
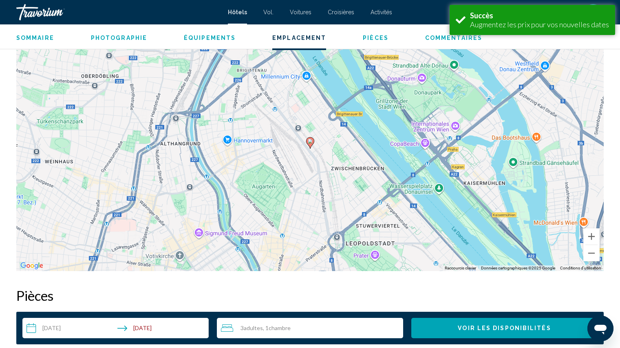
scroll to position [1031, 0]
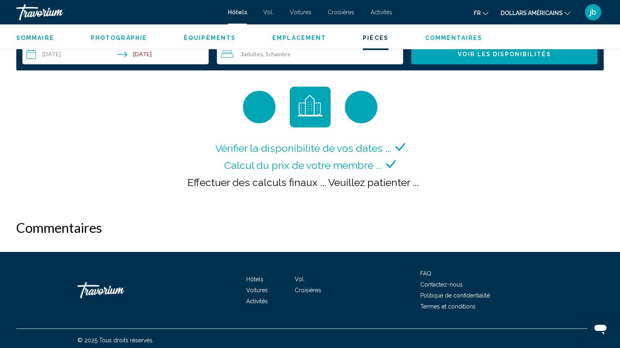
scroll to position [1071, 0]
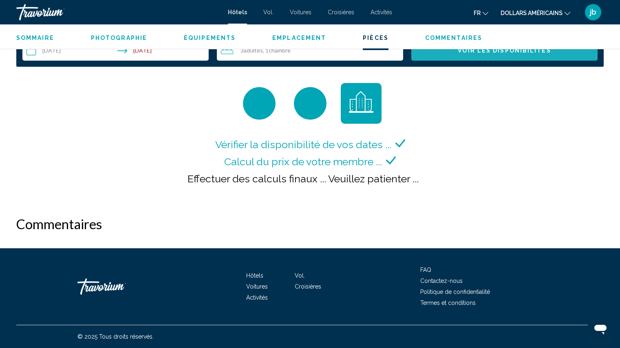
click at [493, 58] on button "Voir les disponibilités" at bounding box center [504, 50] width 186 height 20
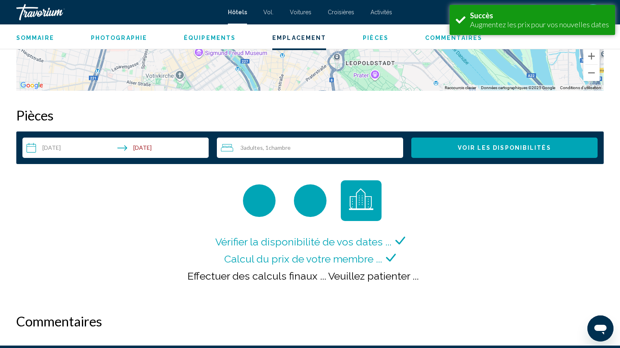
scroll to position [1031, 0]
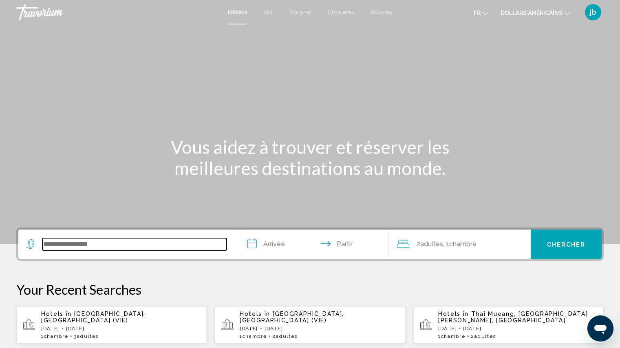
click at [127, 242] on input "Widget de recherche" at bounding box center [134, 244] width 184 height 12
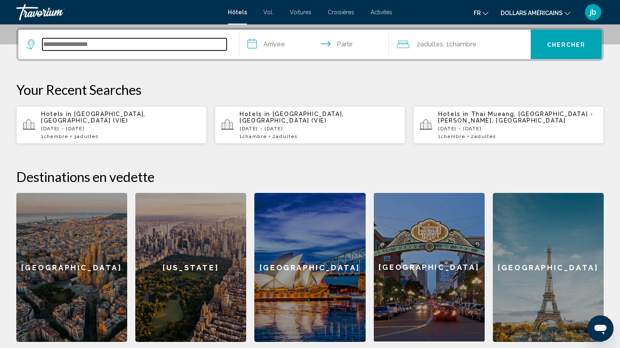
scroll to position [201, 0]
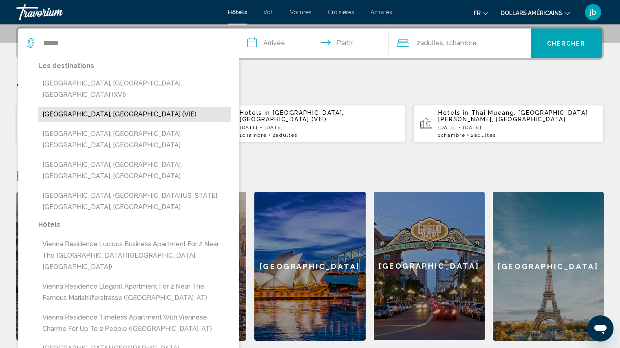
click at [84, 107] on button "[GEOGRAPHIC_DATA], [GEOGRAPHIC_DATA] (VIE)" at bounding box center [134, 114] width 193 height 15
type input "**********"
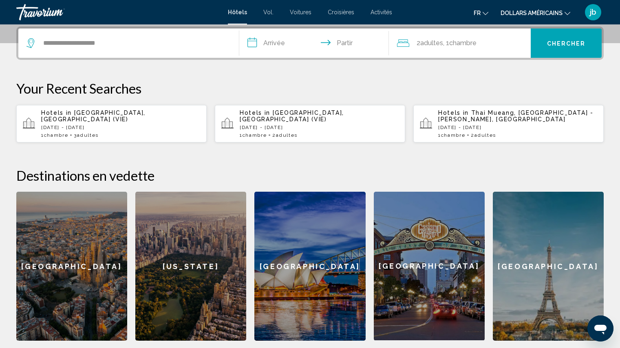
click at [275, 44] on input "**********" at bounding box center [315, 45] width 153 height 32
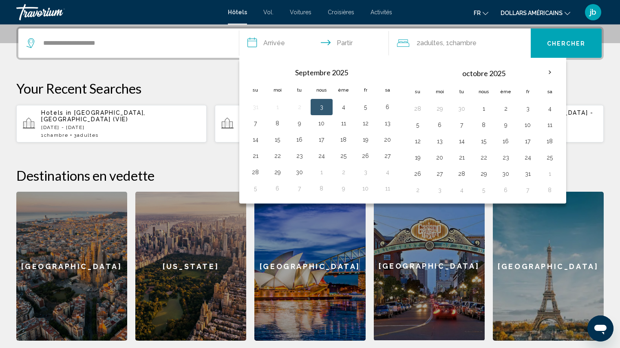
click at [322, 108] on button "3" at bounding box center [321, 106] width 13 height 11
click at [388, 108] on button "6" at bounding box center [387, 106] width 13 height 11
type input "**********"
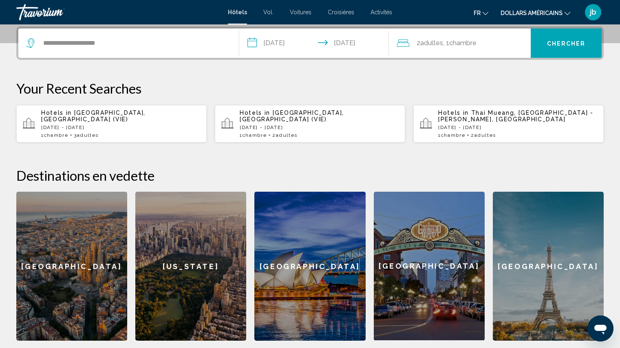
click at [436, 43] on font "adultes" at bounding box center [431, 43] width 23 height 8
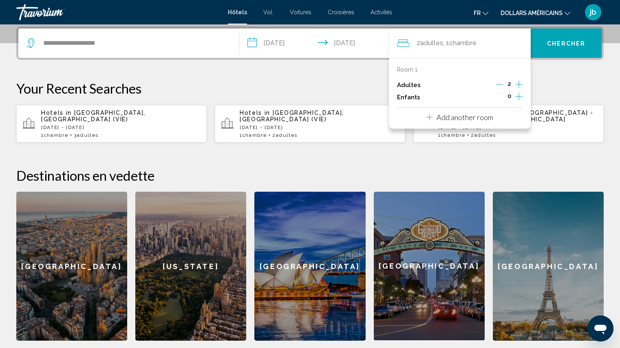
click at [519, 84] on icon "Increment adults" at bounding box center [518, 84] width 7 height 10
click at [551, 11] on font "dollars américains" at bounding box center [531, 13] width 62 height 7
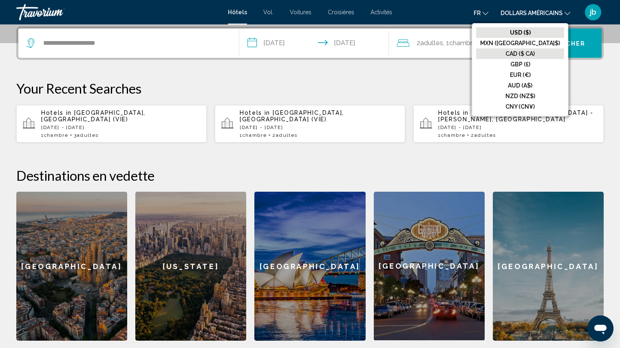
click at [528, 55] on font "CAD ($ CA)" at bounding box center [519, 54] width 29 height 7
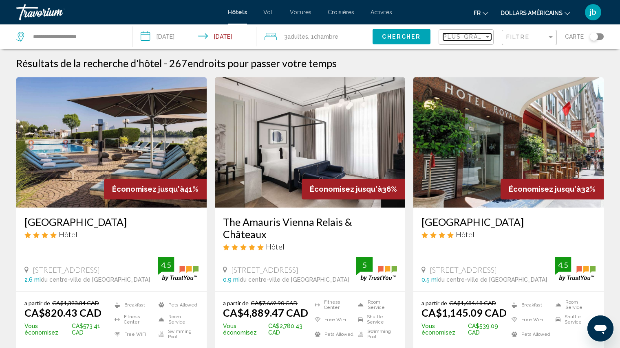
click at [459, 37] on span "Plus grandes économies" at bounding box center [491, 36] width 97 height 7
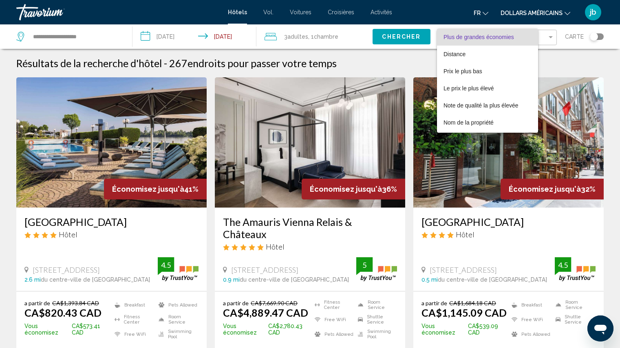
click at [459, 37] on font "Plus de grandes économies" at bounding box center [478, 37] width 70 height 7
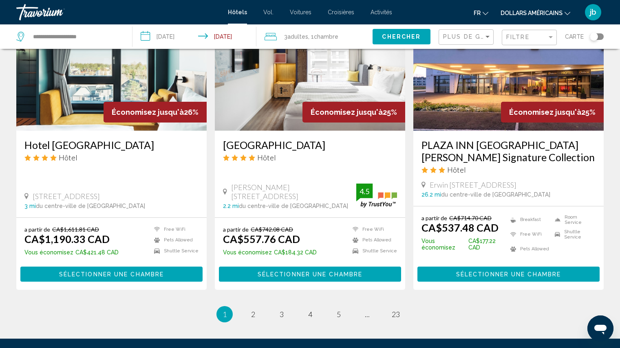
scroll to position [1006, 0]
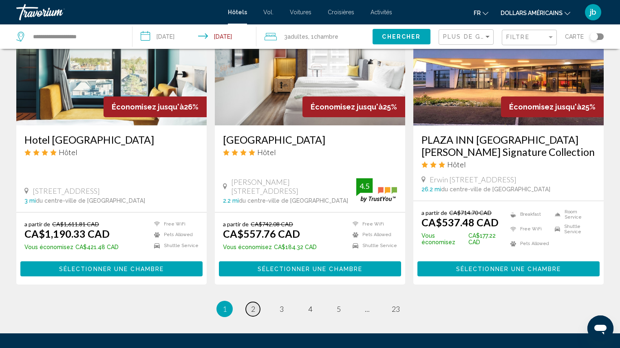
click at [252, 305] on span "2" at bounding box center [253, 309] width 4 height 9
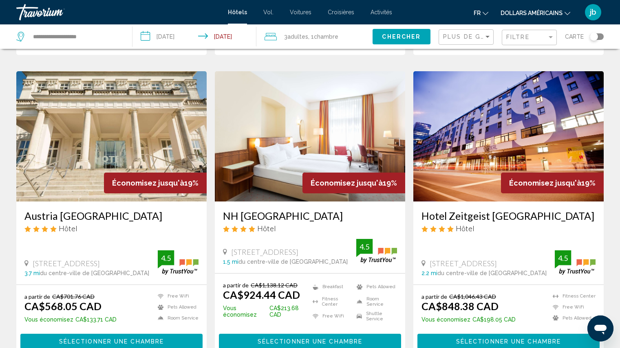
scroll to position [652, 0]
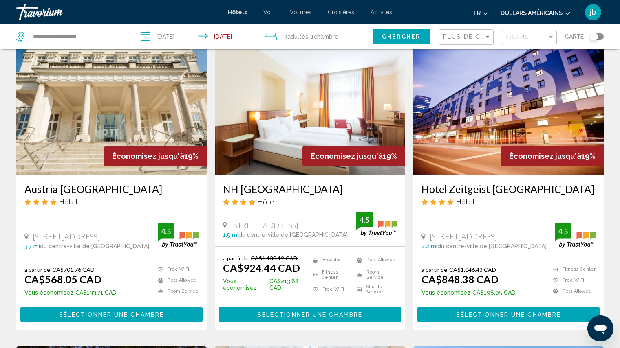
click at [119, 116] on img "Contenu principal" at bounding box center [111, 109] width 190 height 130
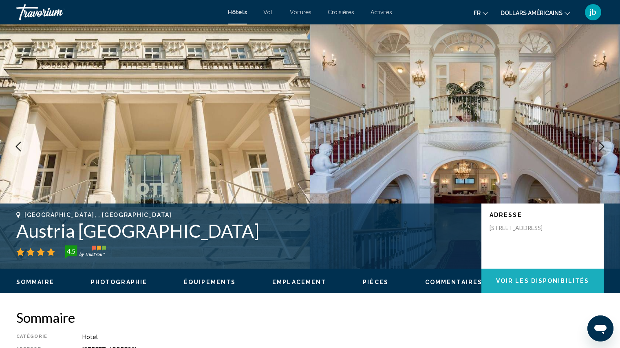
click at [548, 283] on span "Voir les disponibilités" at bounding box center [542, 281] width 93 height 7
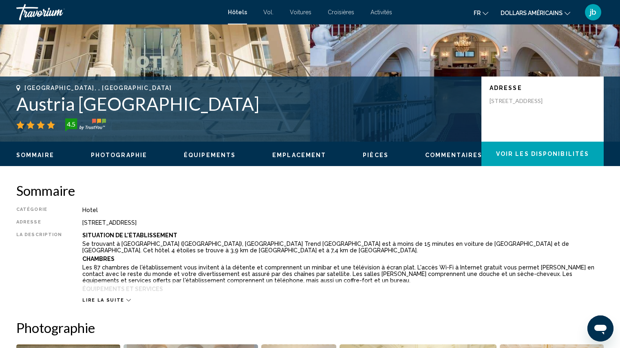
scroll to position [119, 0]
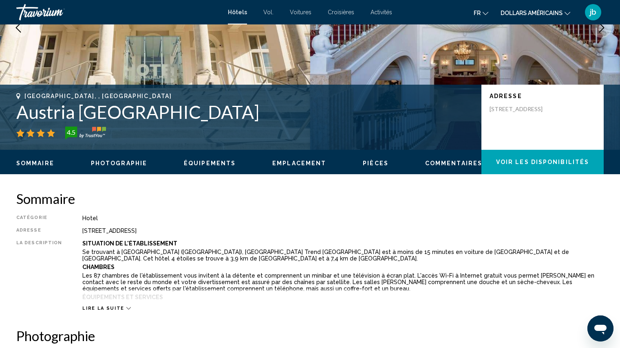
click at [364, 165] on span "Pièces" at bounding box center [376, 163] width 26 height 7
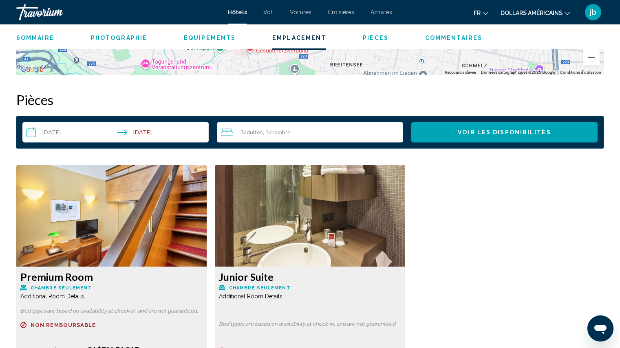
scroll to position [1031, 0]
